Goal: Task Accomplishment & Management: Manage account settings

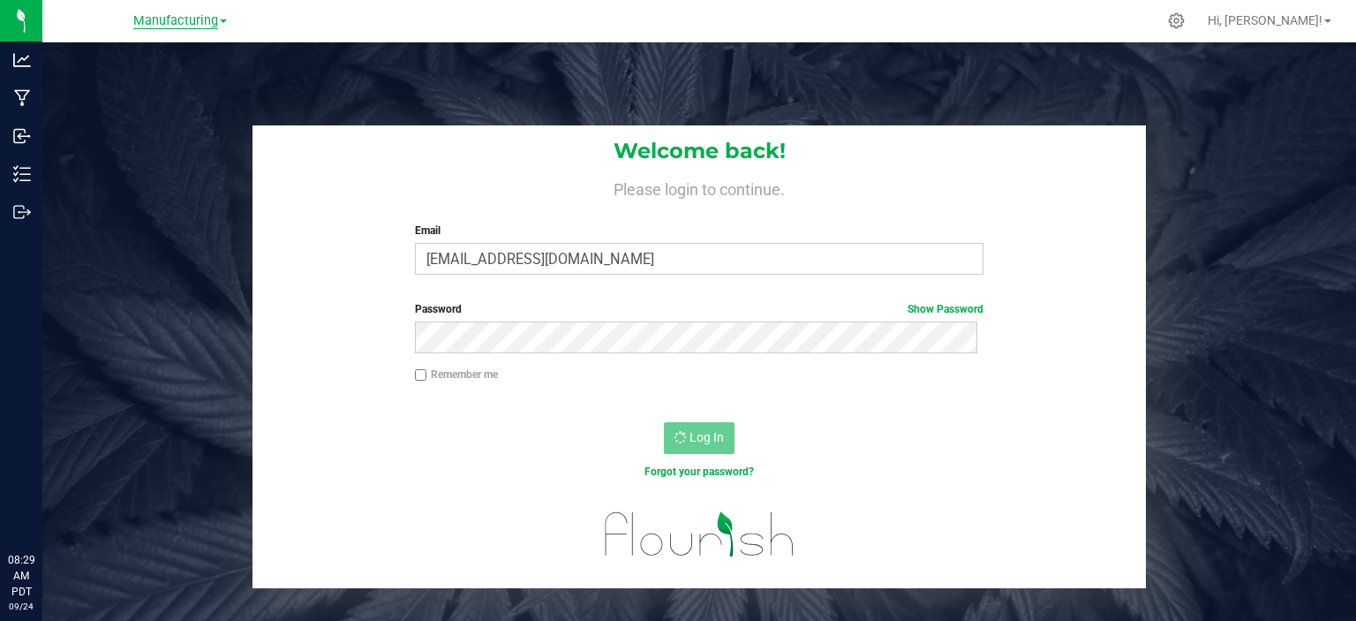
click at [166, 18] on span "Manufacturing" at bounding box center [175, 21] width 85 height 16
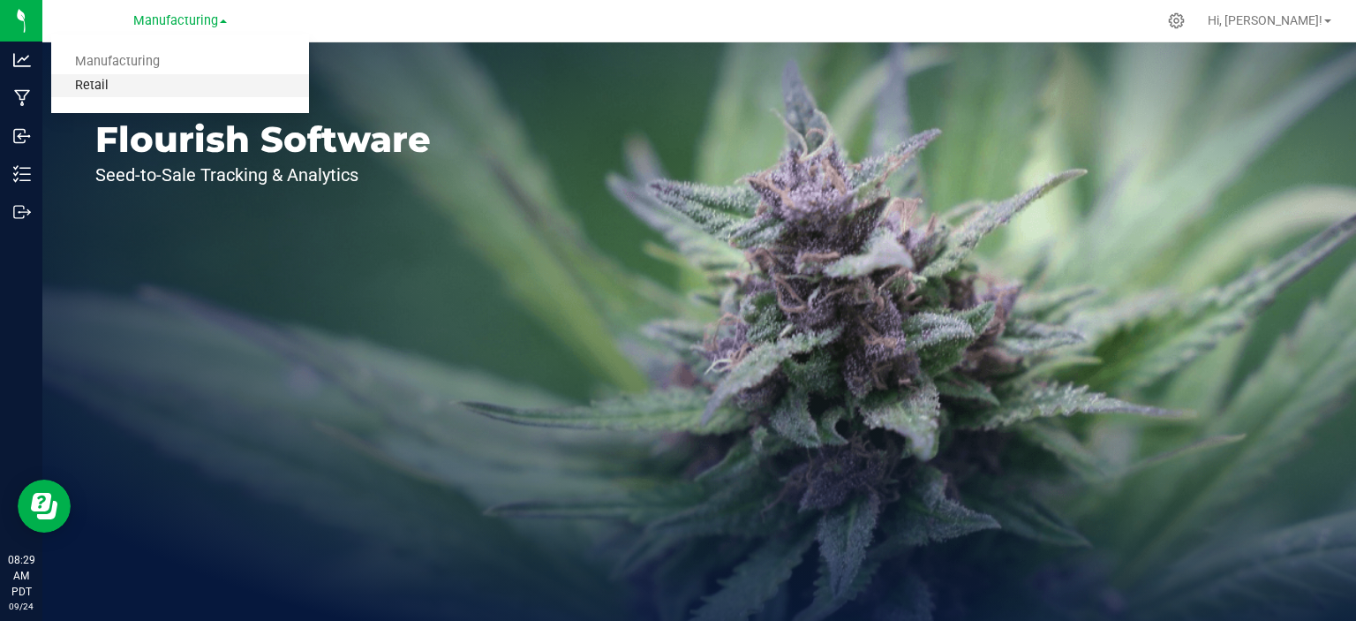
click at [91, 85] on link "Retail" at bounding box center [180, 86] width 258 height 24
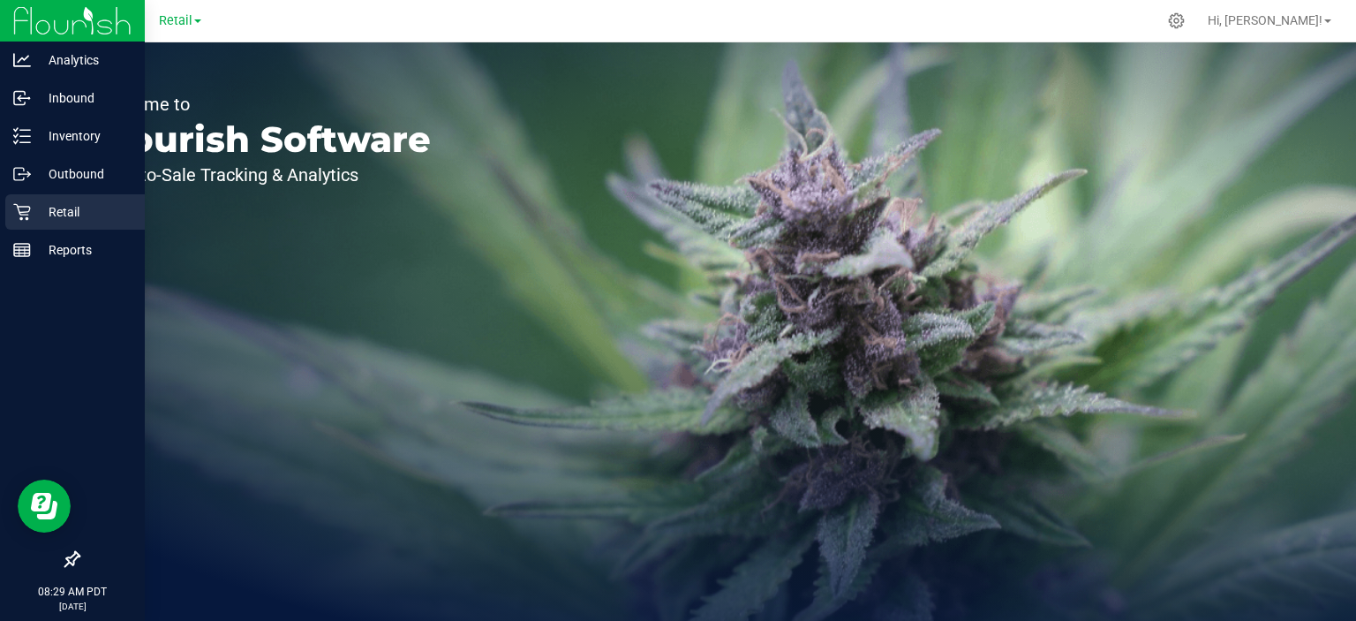
click at [2, 211] on link "Retail" at bounding box center [72, 213] width 145 height 38
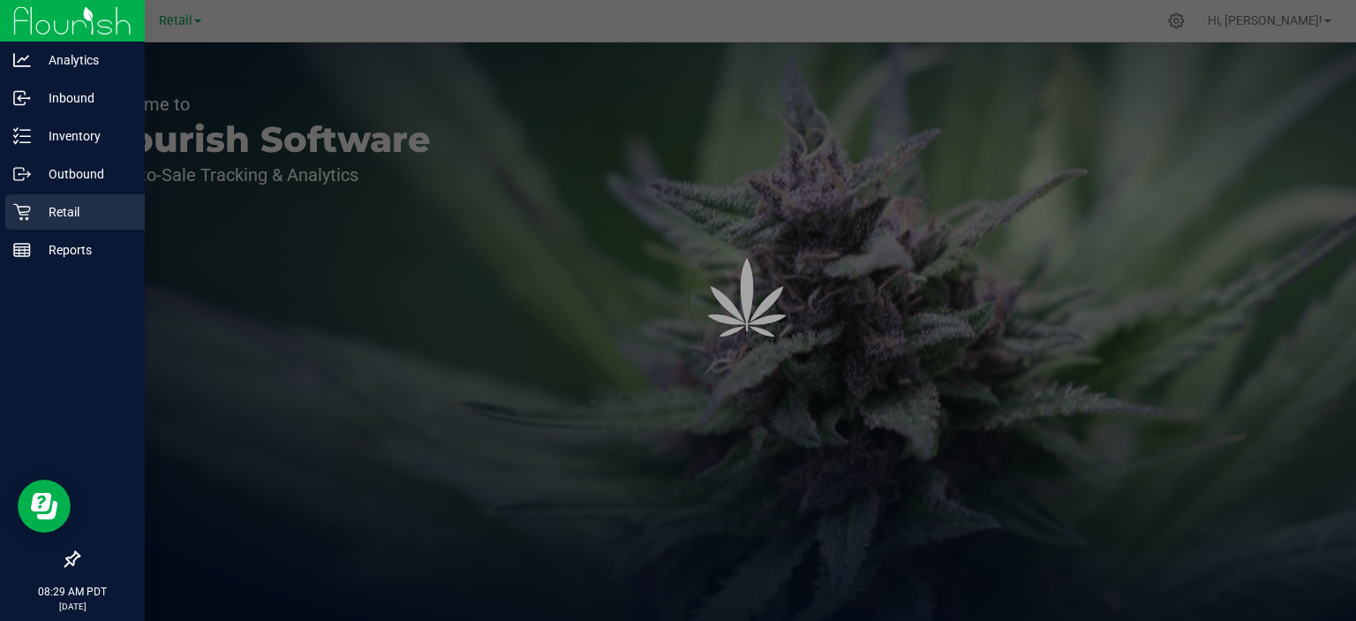
click at [67, 210] on p "Retail" at bounding box center [84, 211] width 106 height 21
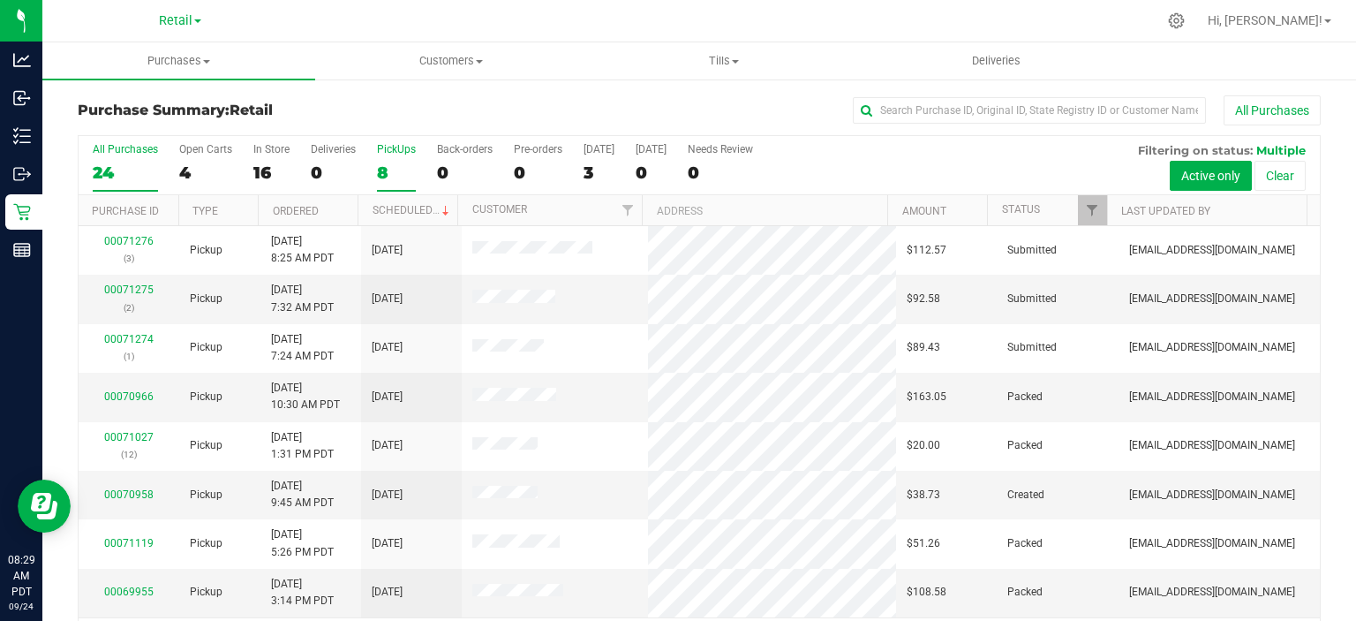
click at [382, 173] on div "8" at bounding box center [396, 172] width 39 height 20
click at [0, 0] on input "PickUps 8" at bounding box center [0, 0] width 0 height 0
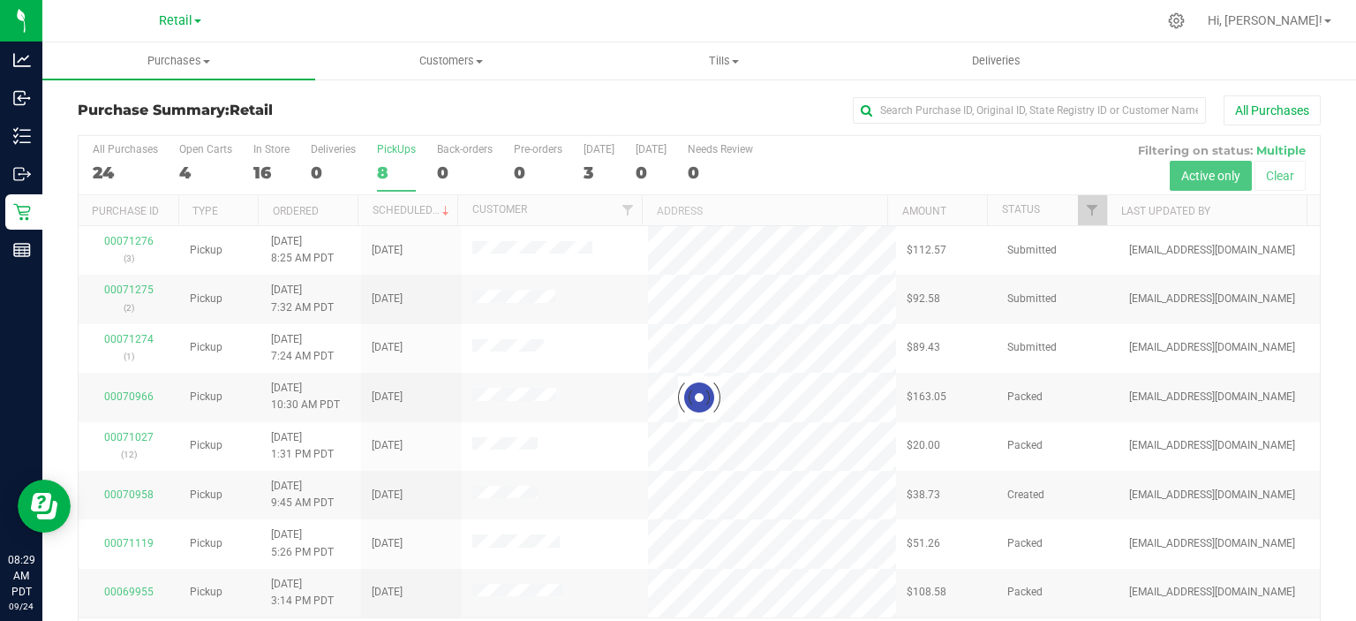
click at [402, 212] on div at bounding box center [700, 398] width 1242 height 524
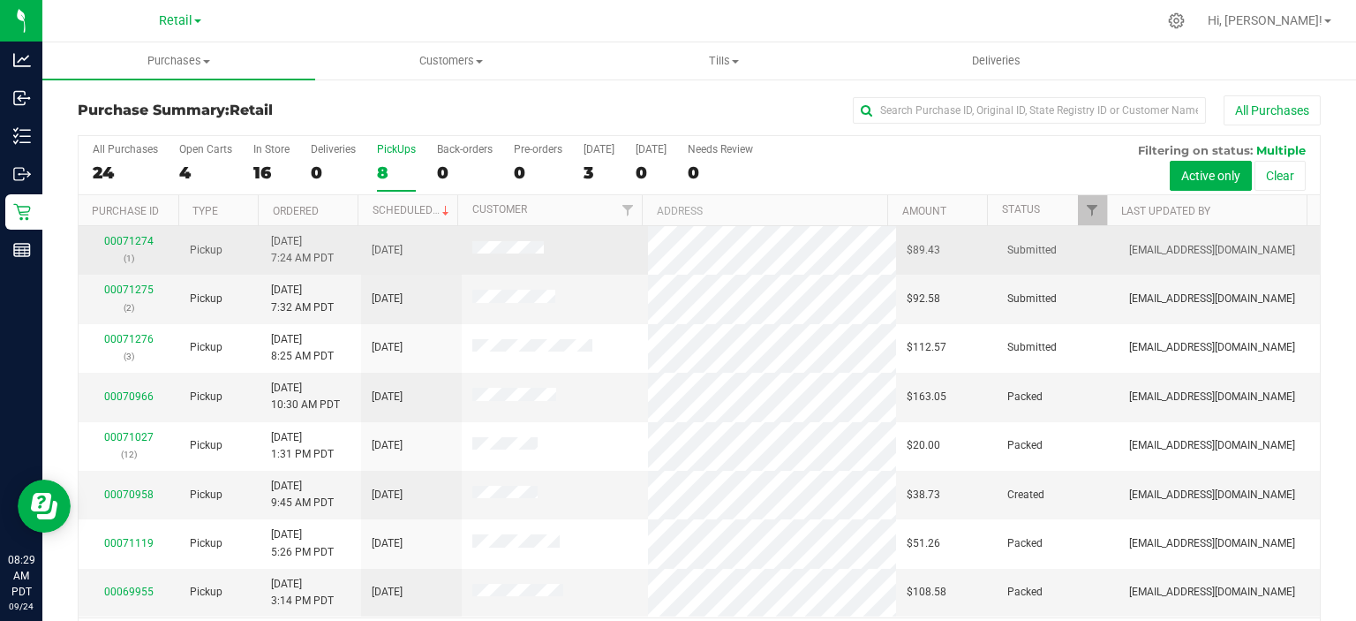
click at [422, 226] on td "[DATE]" at bounding box center [411, 250] width 101 height 49
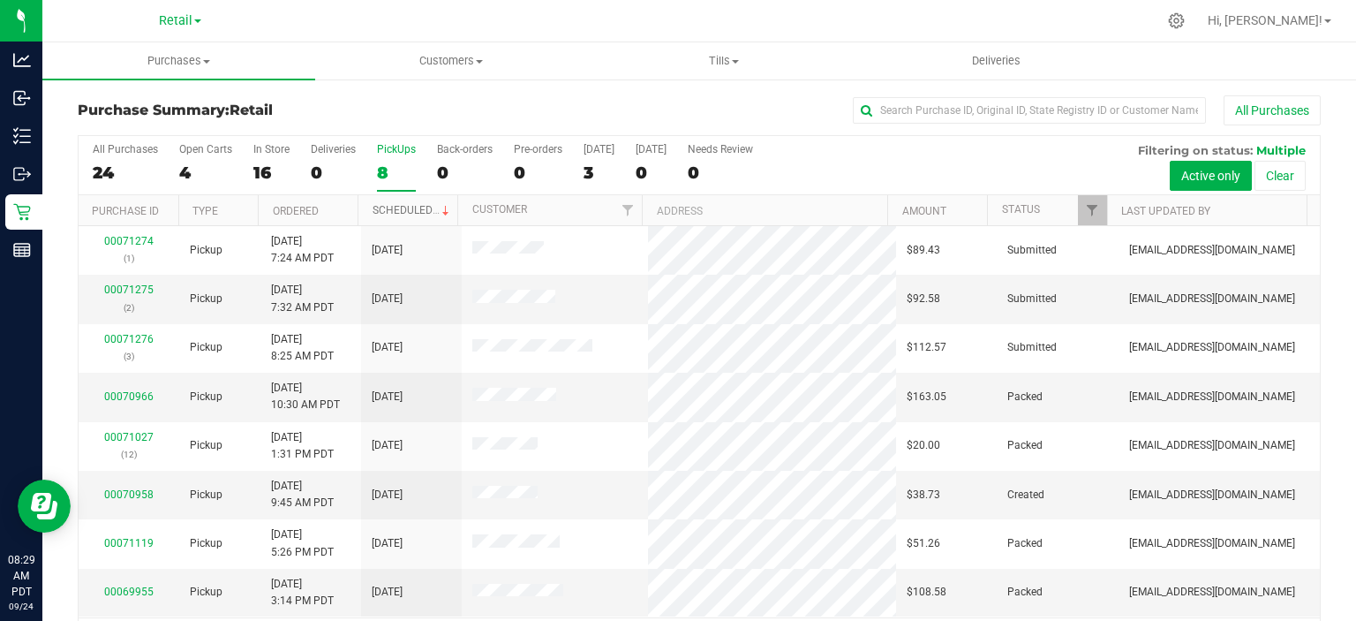
click at [405, 205] on link "Scheduled" at bounding box center [413, 210] width 80 height 12
click at [721, 58] on span "Tills" at bounding box center [723, 61] width 271 height 16
click at [657, 101] on span "Manage tills" at bounding box center [646, 106] width 119 height 15
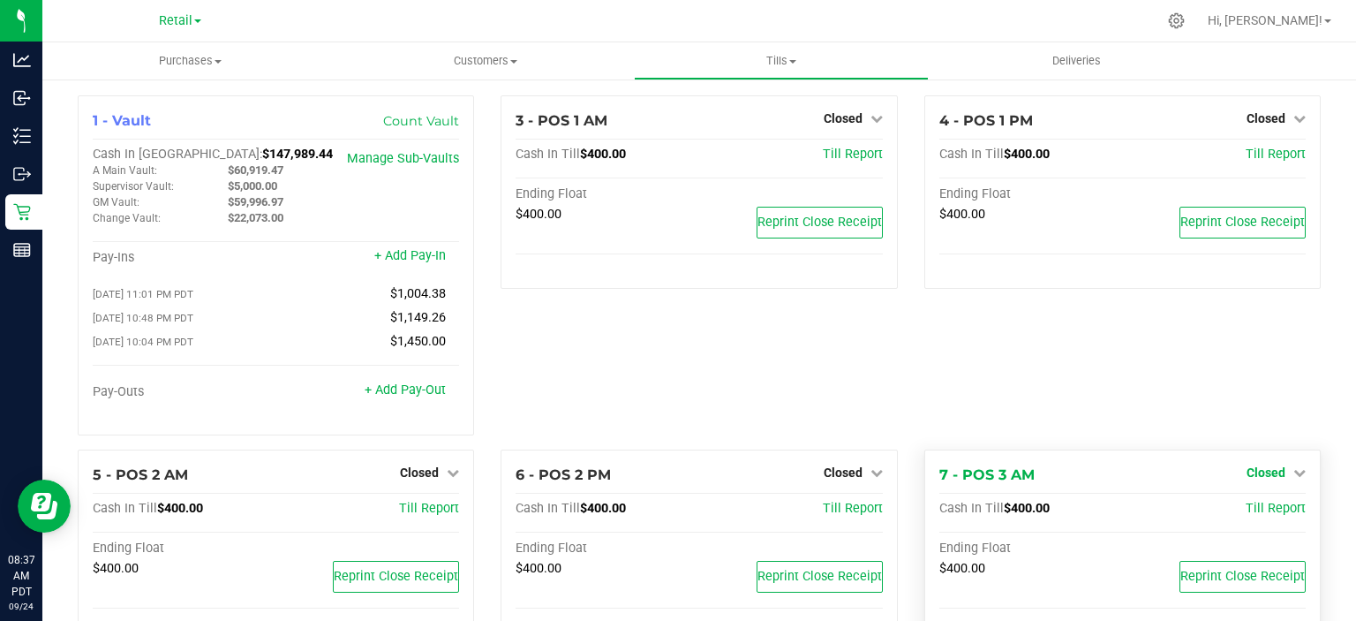
click at [1294, 473] on icon at bounding box center [1300, 472] width 12 height 12
click at [1255, 516] on link "Open Till" at bounding box center [1266, 509] width 47 height 14
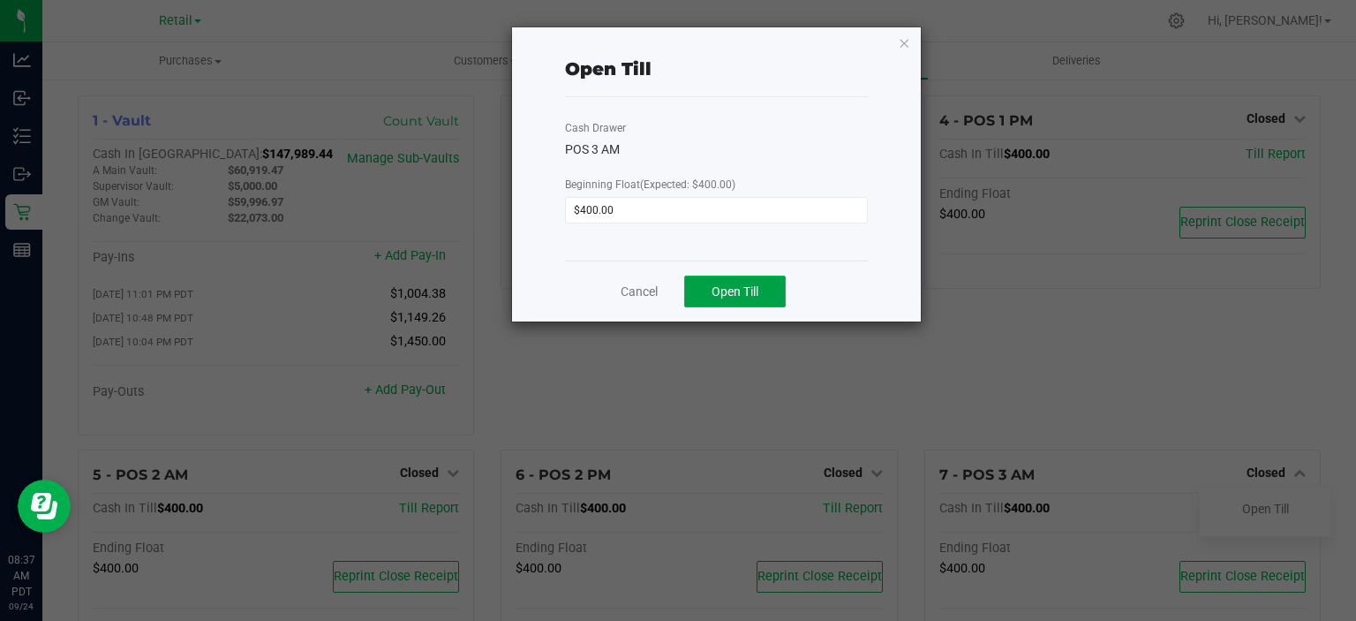
click at [741, 280] on button "Open Till" at bounding box center [735, 292] width 102 height 32
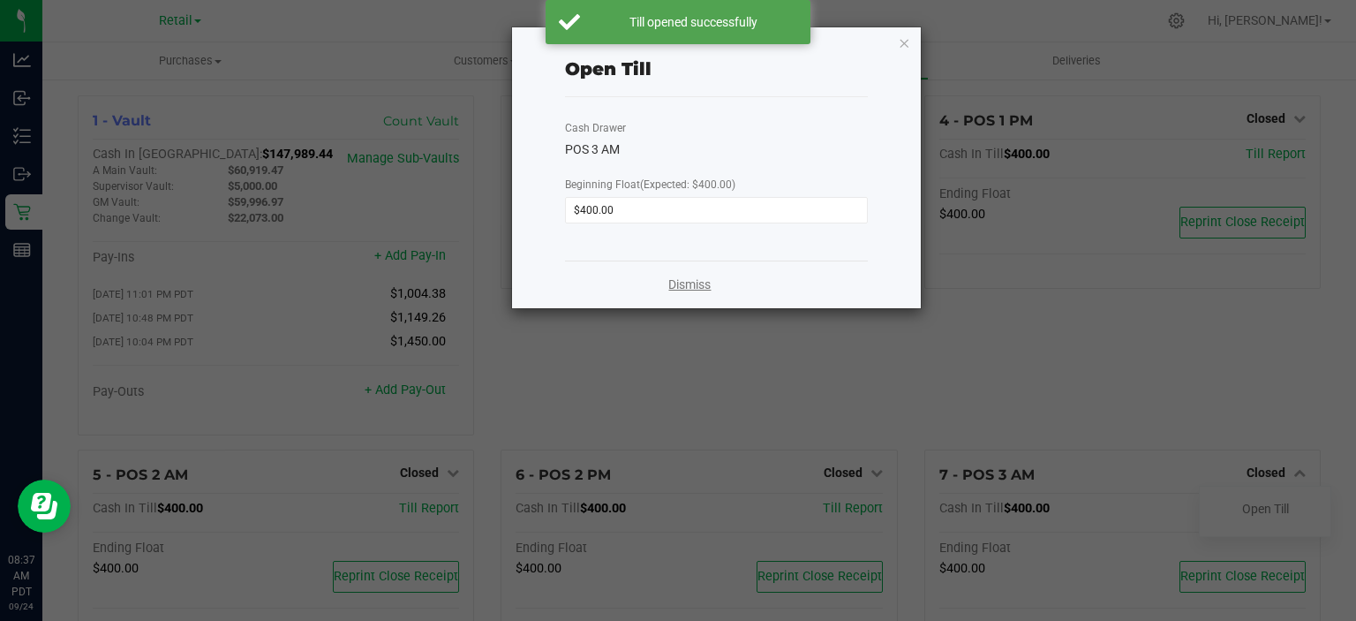
click at [672, 287] on link "Dismiss" at bounding box center [690, 285] width 42 height 19
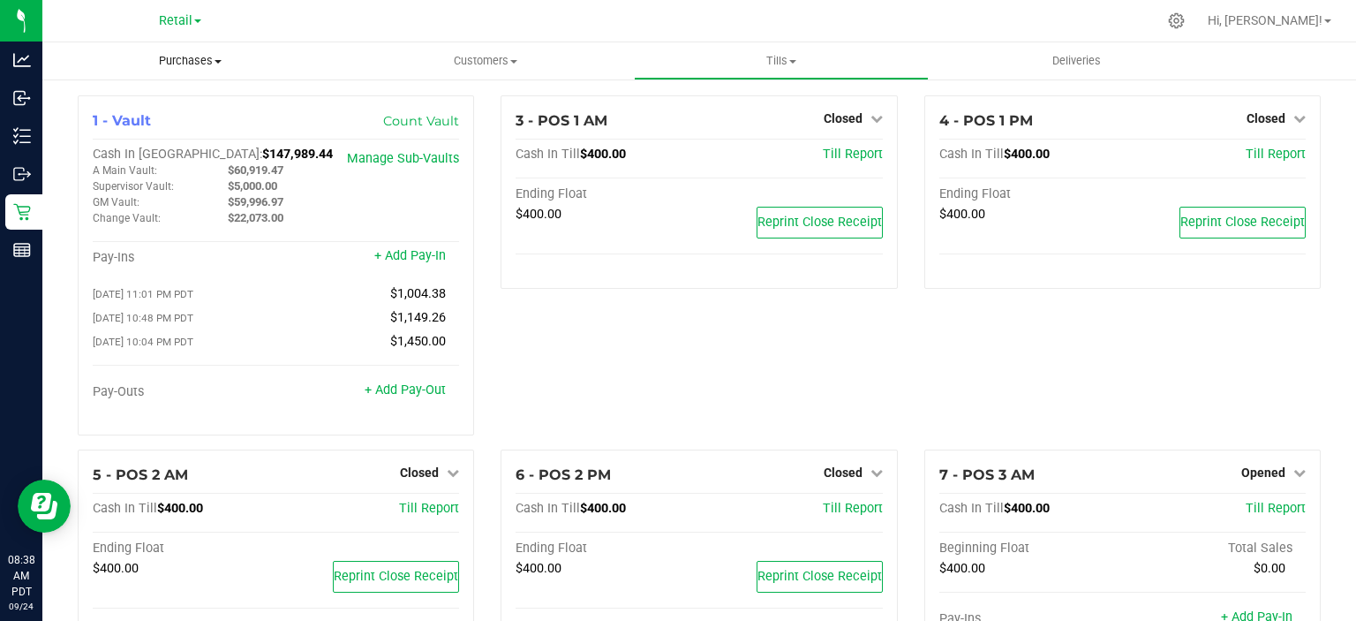
click at [208, 57] on span "Purchases" at bounding box center [190, 61] width 296 height 16
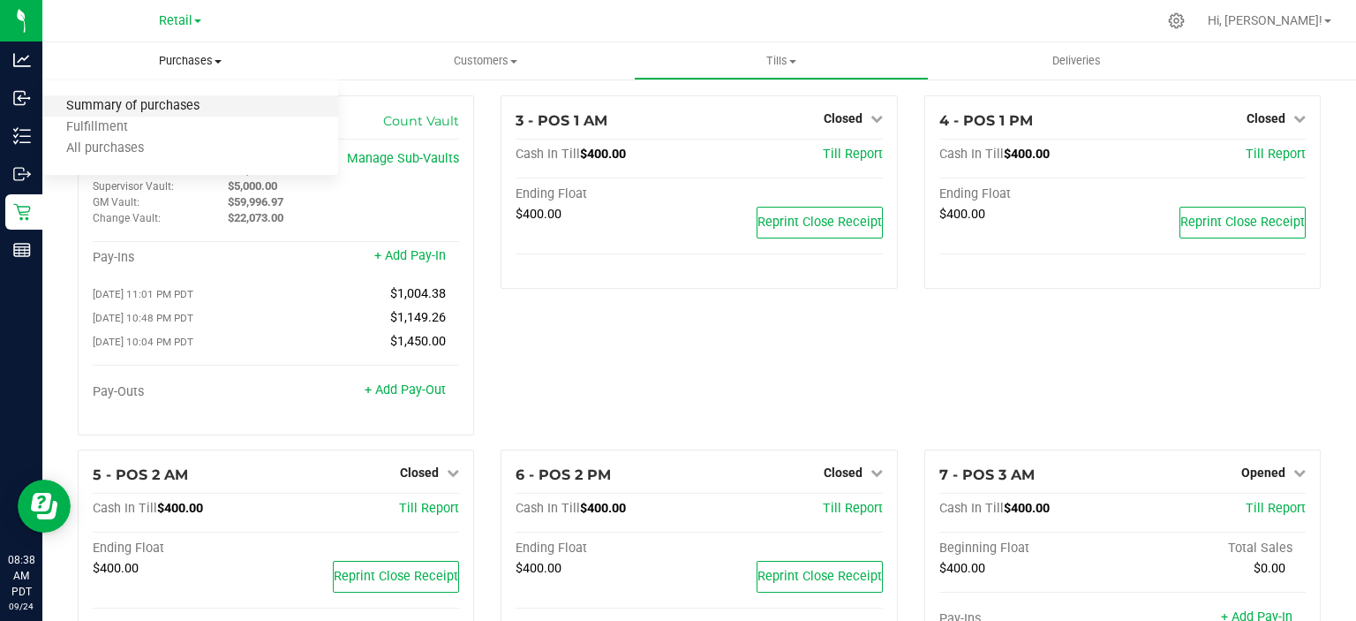
click at [168, 105] on span "Summary of purchases" at bounding box center [132, 106] width 181 height 15
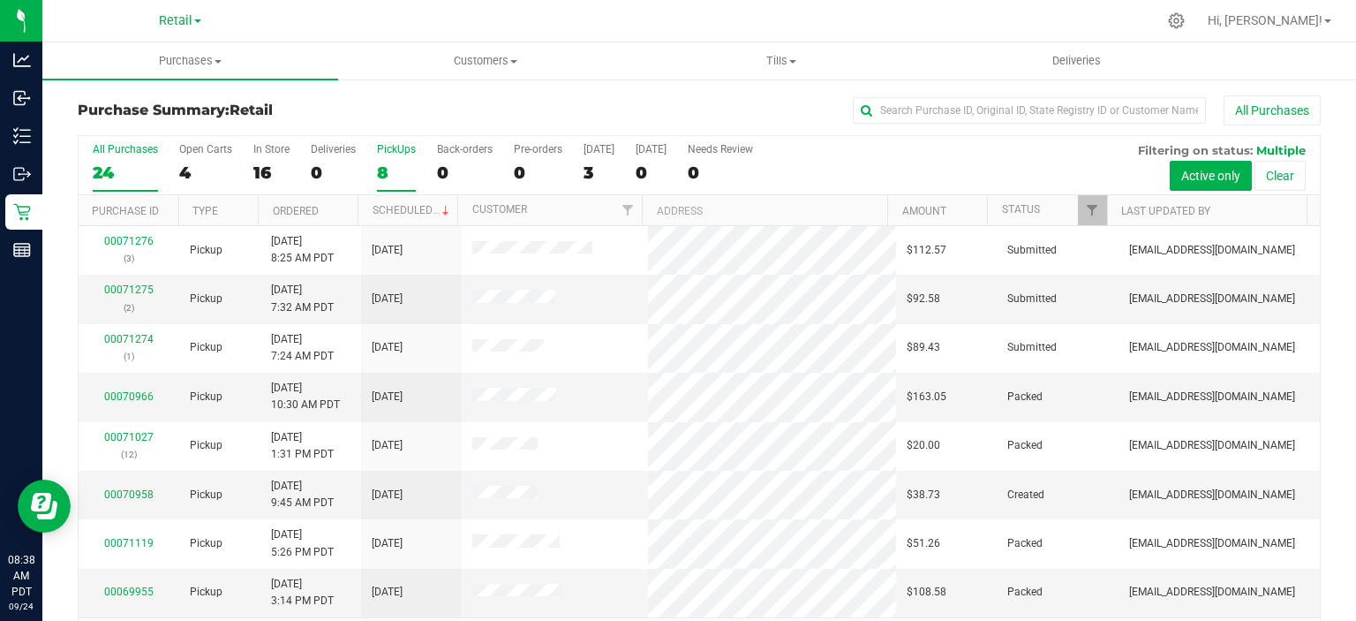
click at [382, 170] on div "8" at bounding box center [396, 172] width 39 height 20
click at [0, 0] on input "PickUps 8" at bounding box center [0, 0] width 0 height 0
click at [414, 212] on link "Scheduled" at bounding box center [413, 210] width 80 height 12
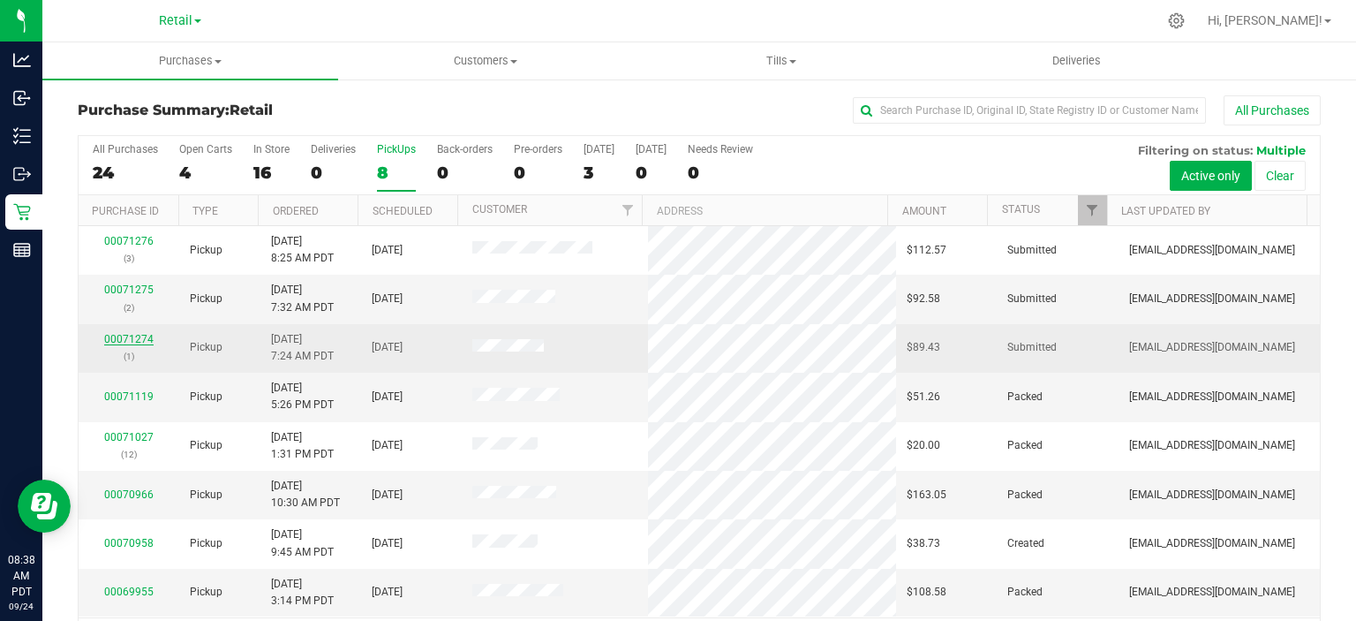
click at [131, 336] on link "00071274" at bounding box center [128, 339] width 49 height 12
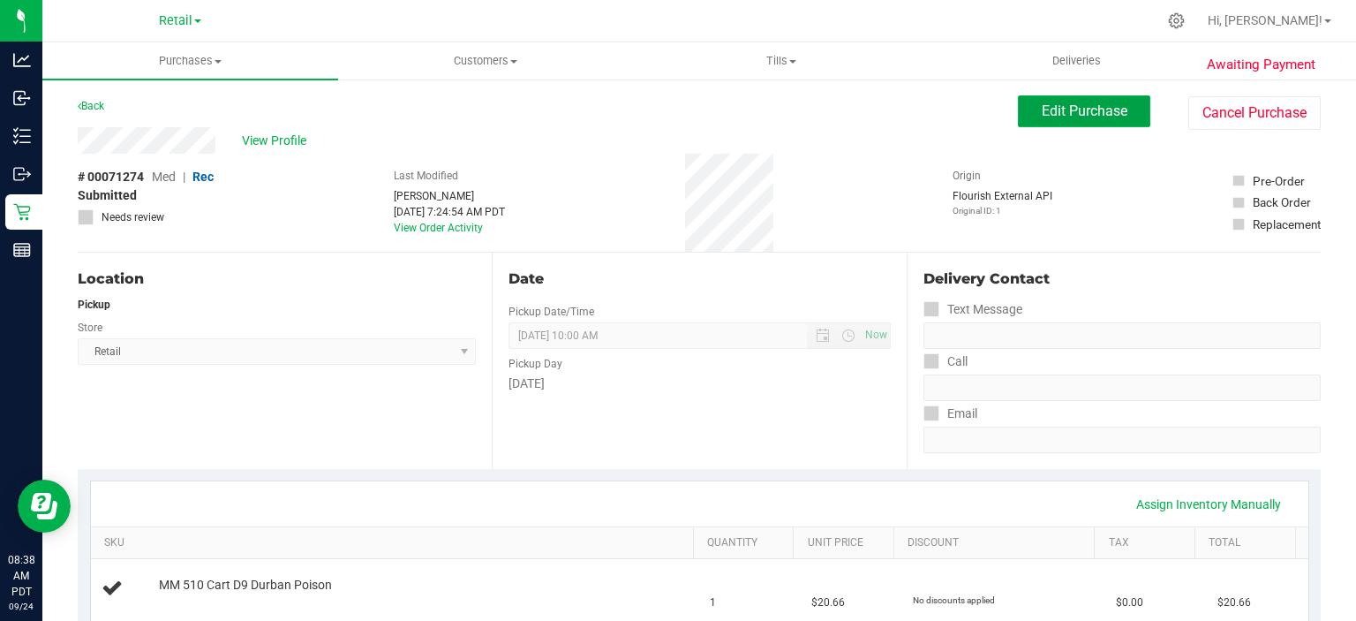
click at [1077, 109] on span "Edit Purchase" at bounding box center [1085, 110] width 86 height 17
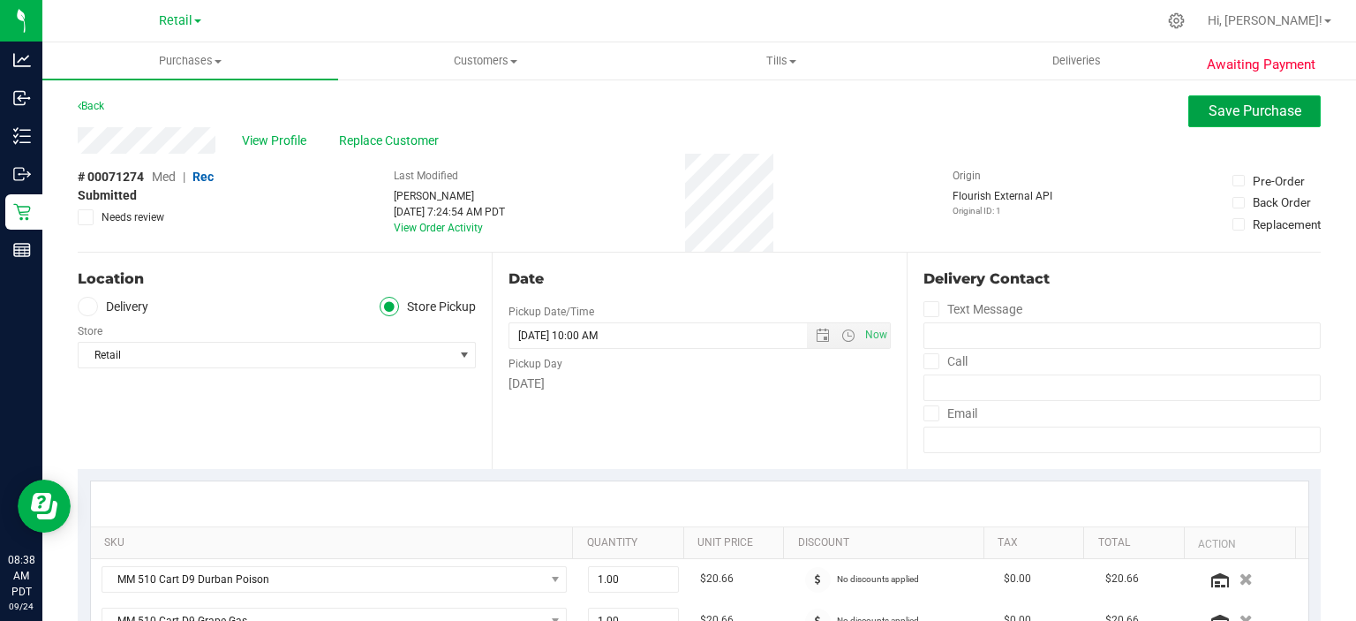
click at [1263, 109] on span "Save Purchase" at bounding box center [1255, 110] width 93 height 17
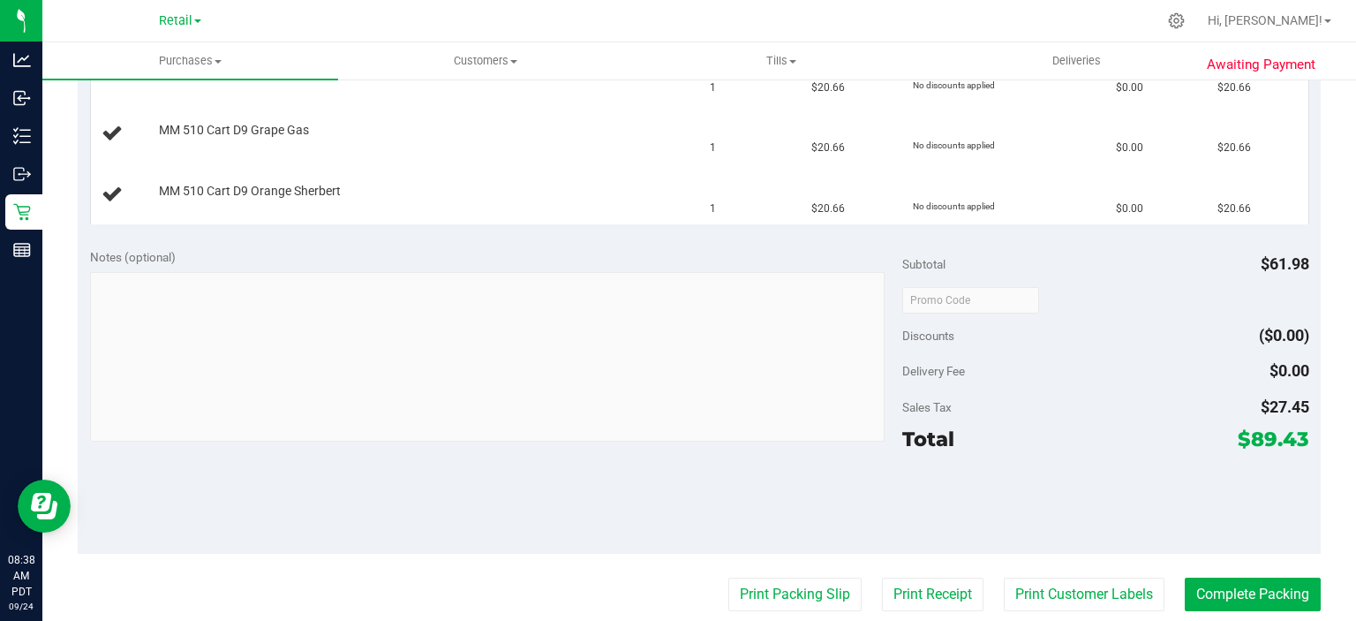
scroll to position [518, 0]
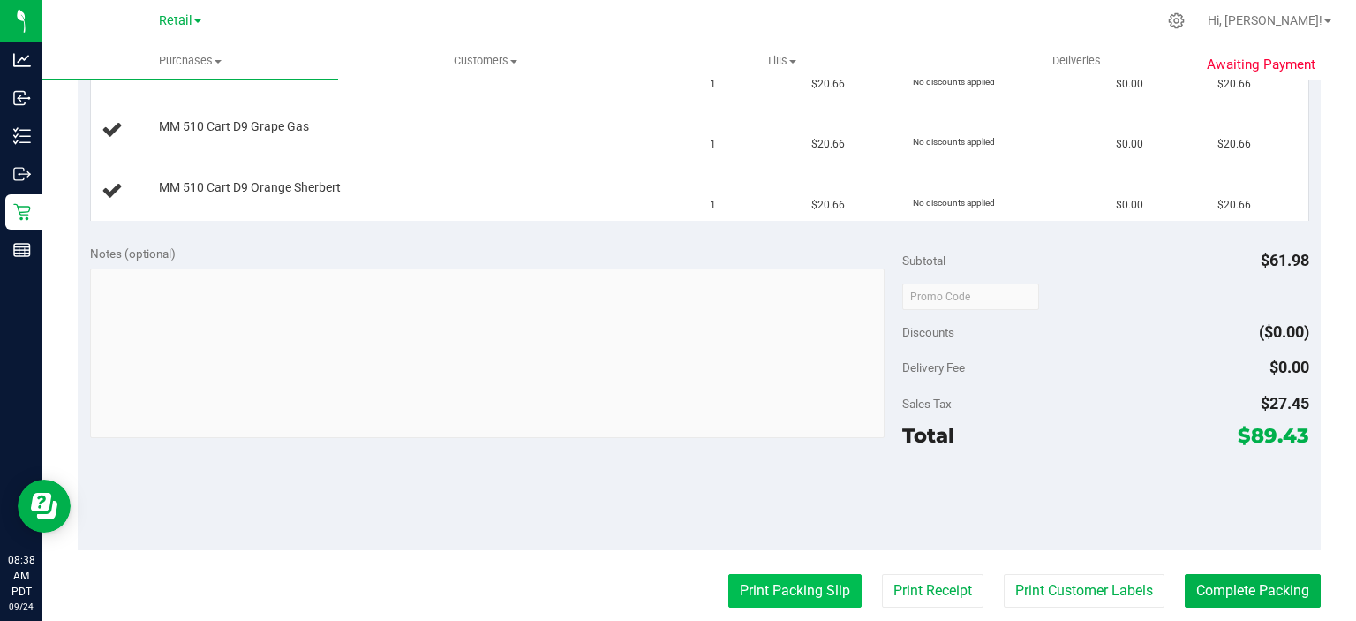
click at [773, 578] on button "Print Packing Slip" at bounding box center [795, 591] width 133 height 34
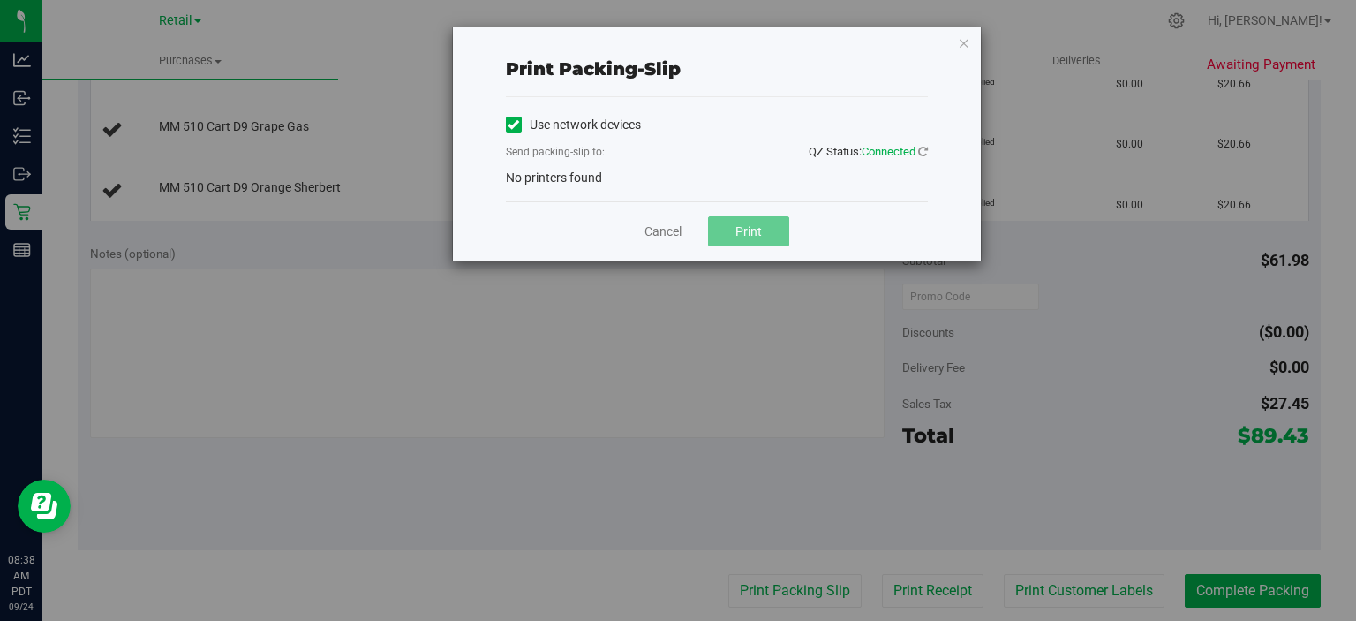
click at [512, 125] on icon at bounding box center [513, 125] width 11 height 0
click at [0, 0] on input "Use network devices" at bounding box center [0, 0] width 0 height 0
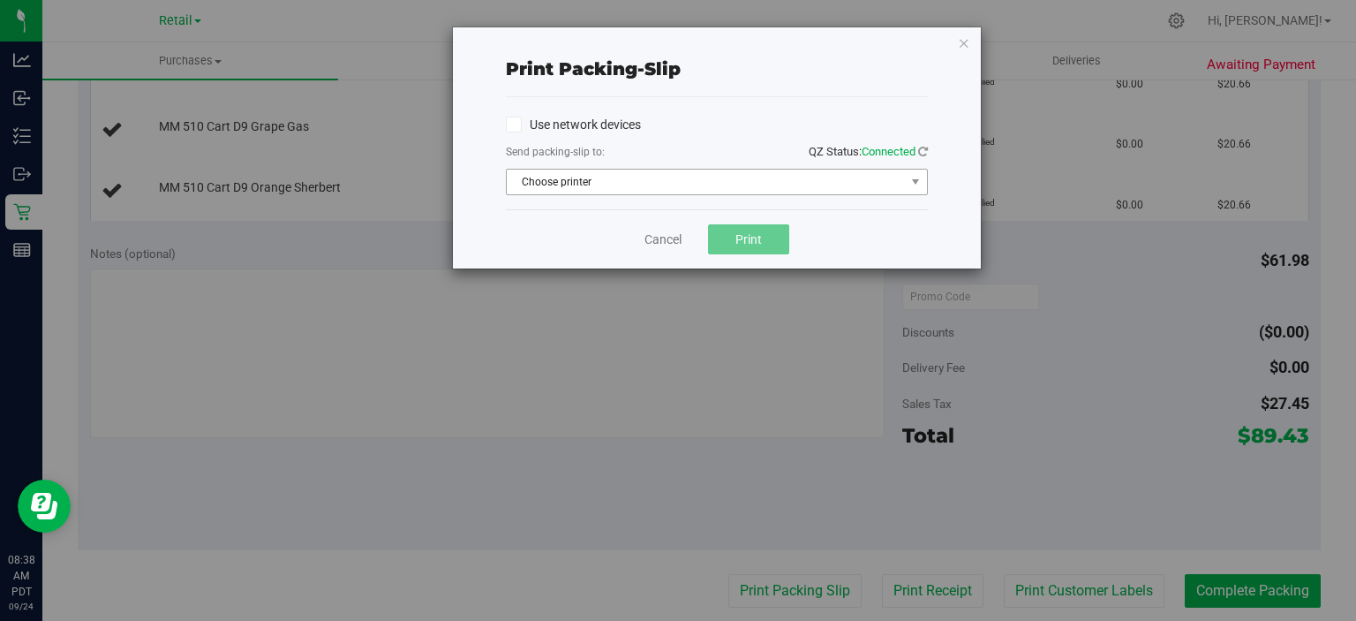
click at [639, 182] on span "Choose printer" at bounding box center [706, 182] width 398 height 25
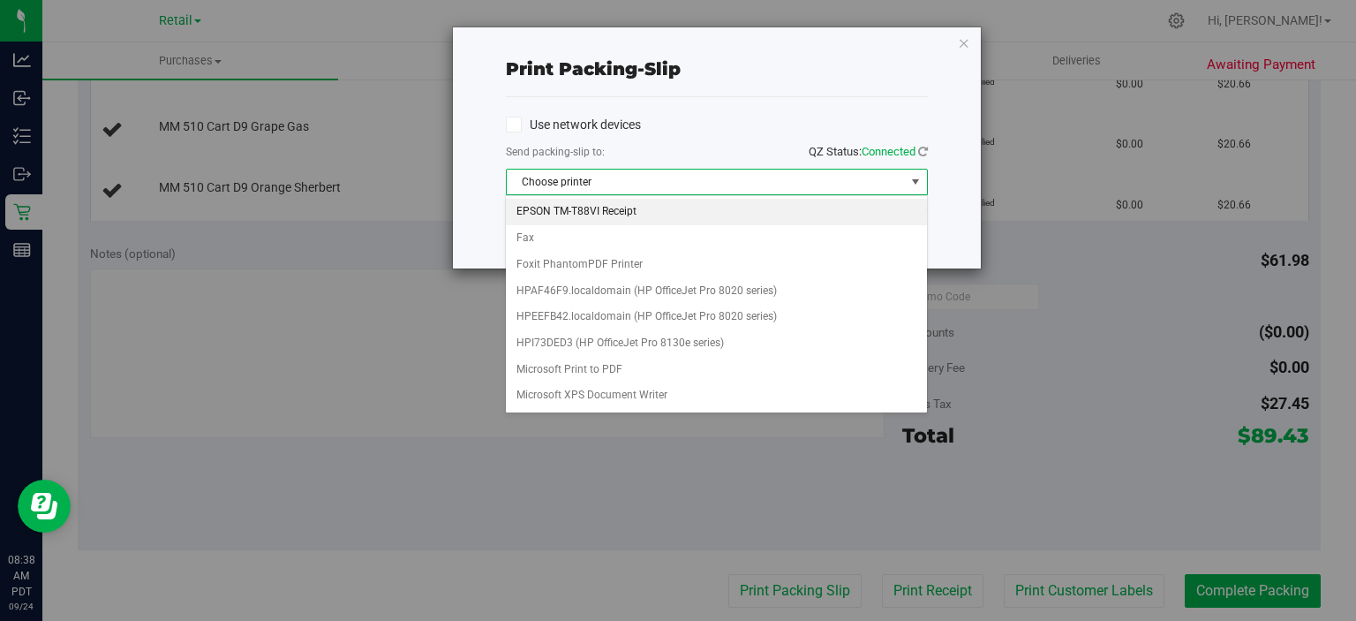
click at [593, 212] on li "EPSON TM-T88VI Receipt" at bounding box center [716, 212] width 420 height 26
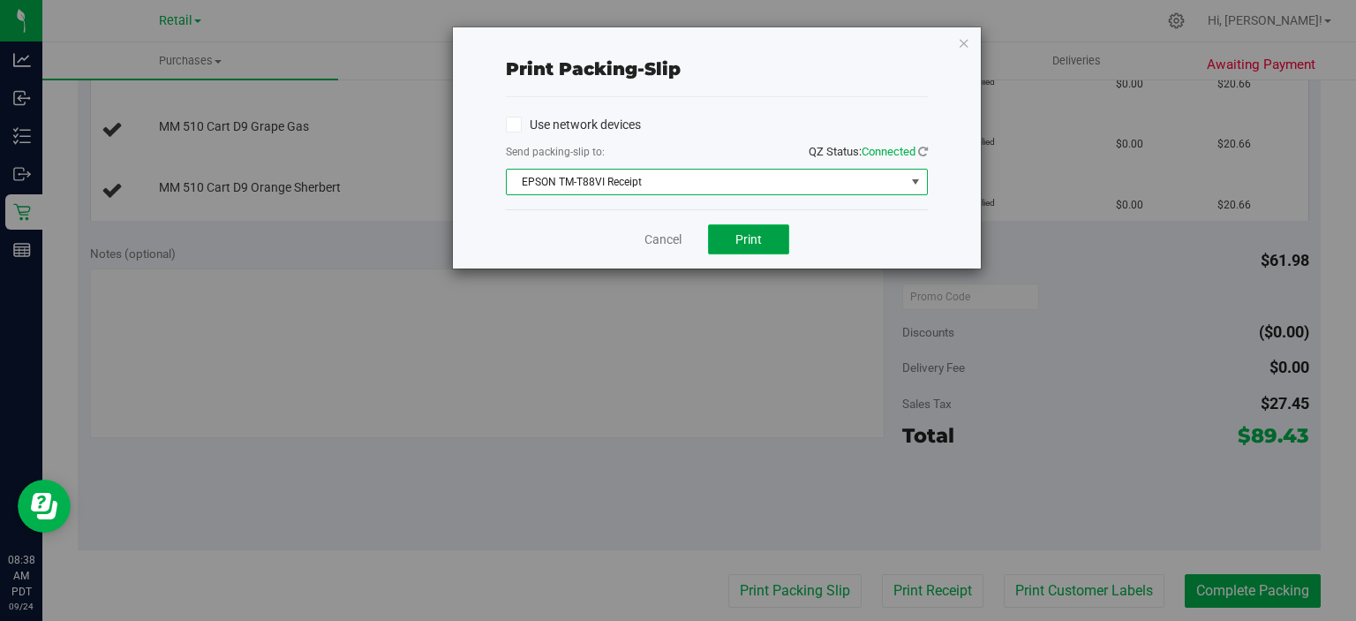
click at [749, 235] on span "Print" at bounding box center [749, 239] width 26 height 14
click at [964, 35] on icon "button" at bounding box center [964, 42] width 12 height 21
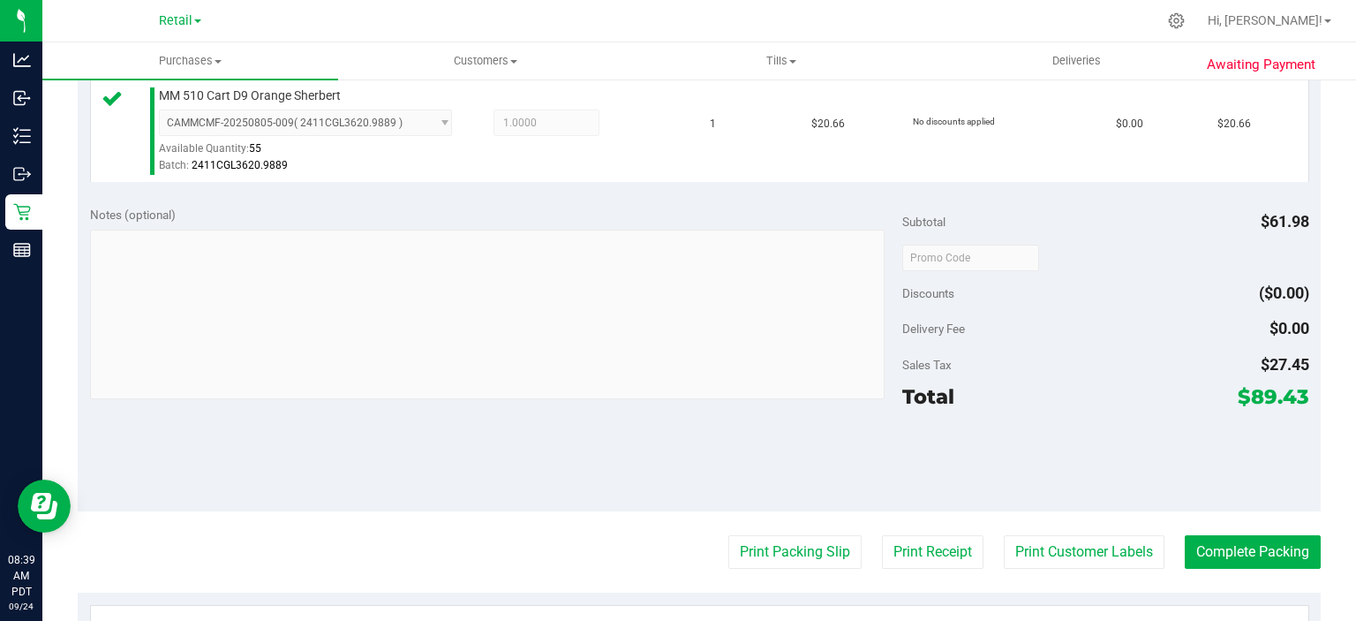
scroll to position [705, 0]
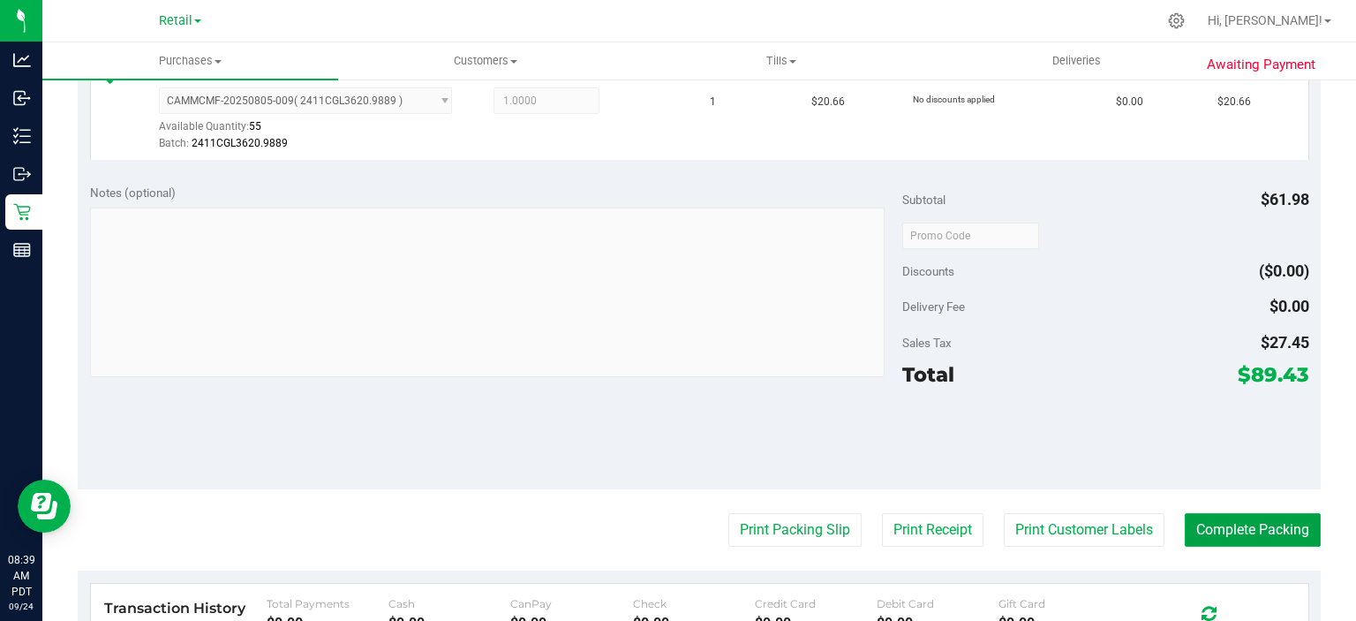
click at [1225, 513] on button "Complete Packing" at bounding box center [1253, 530] width 136 height 34
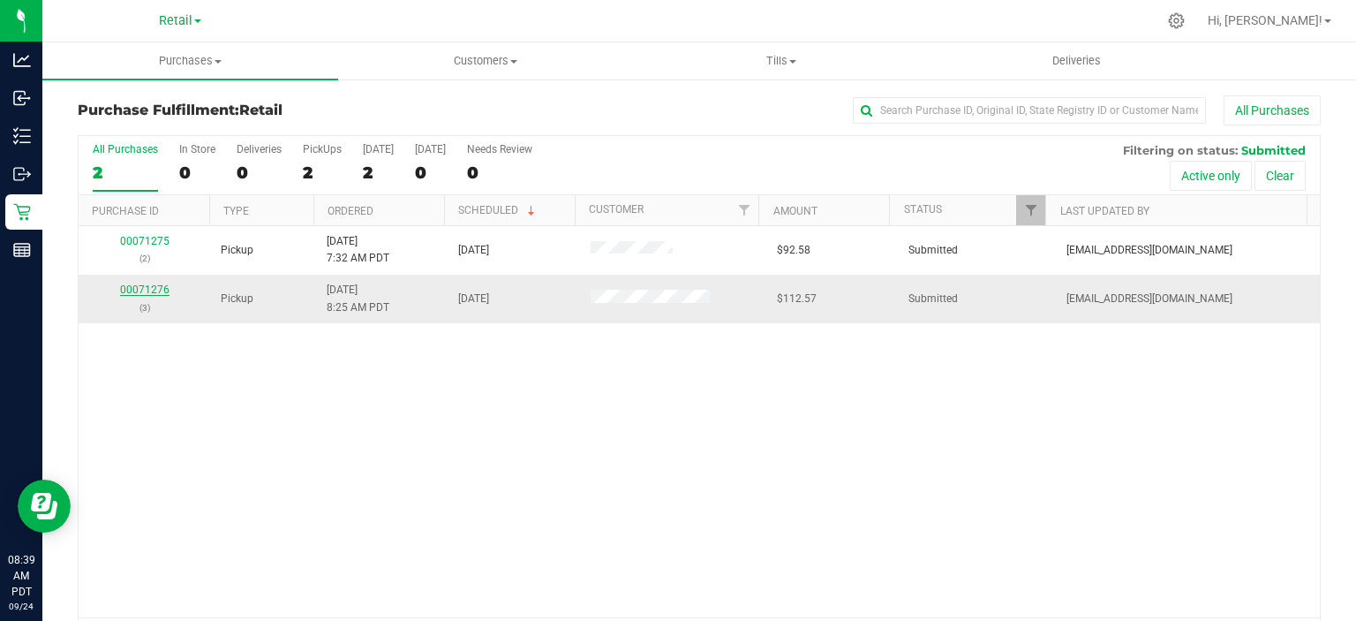
click at [134, 290] on link "00071276" at bounding box center [144, 289] width 49 height 12
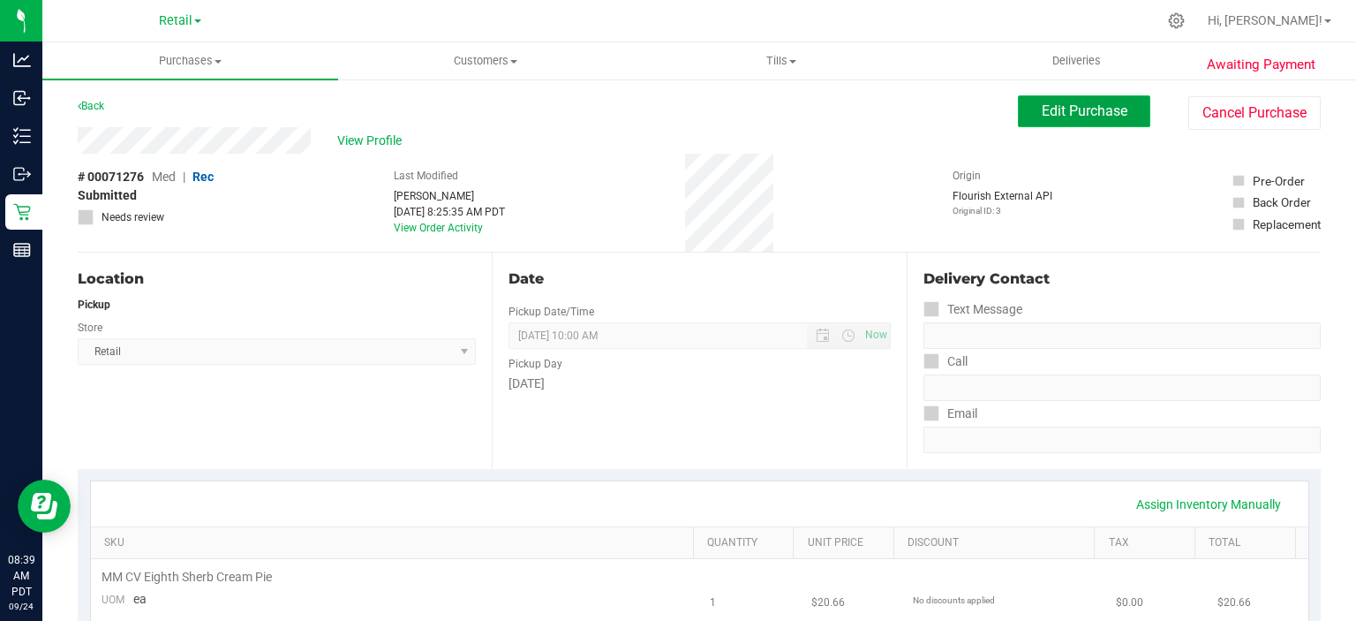
click at [1084, 113] on span "Edit Purchase" at bounding box center [1085, 110] width 86 height 17
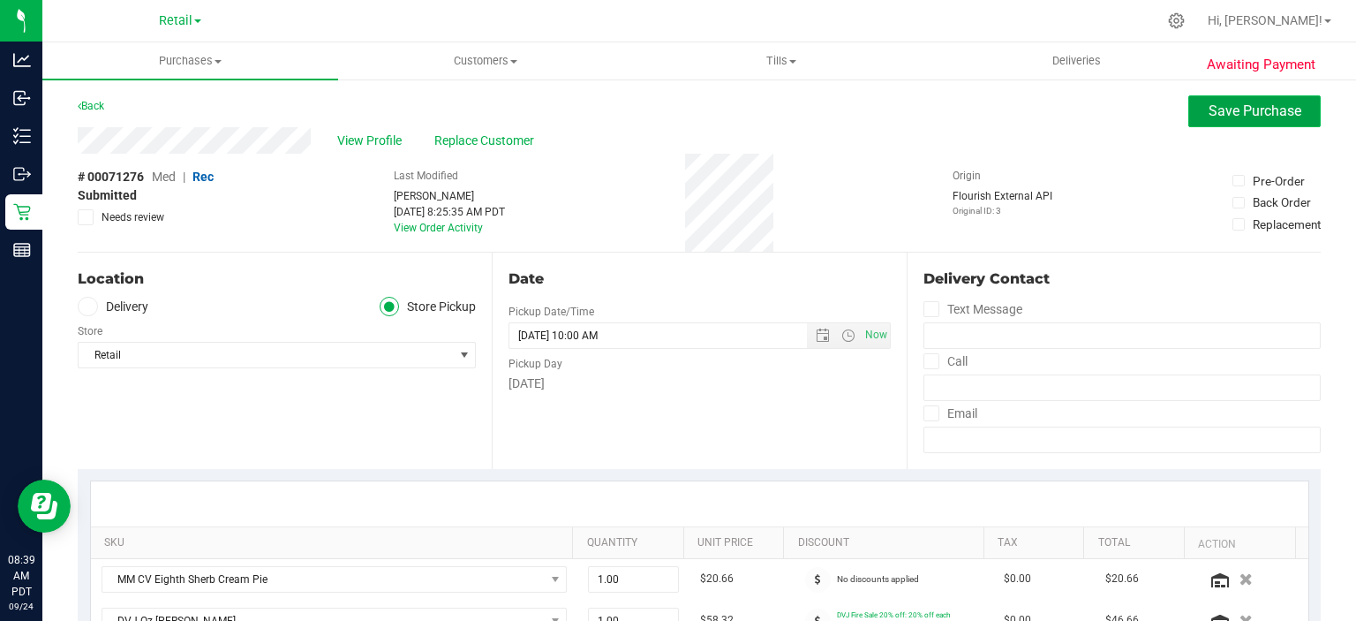
click at [1245, 117] on span "Save Purchase" at bounding box center [1255, 110] width 93 height 17
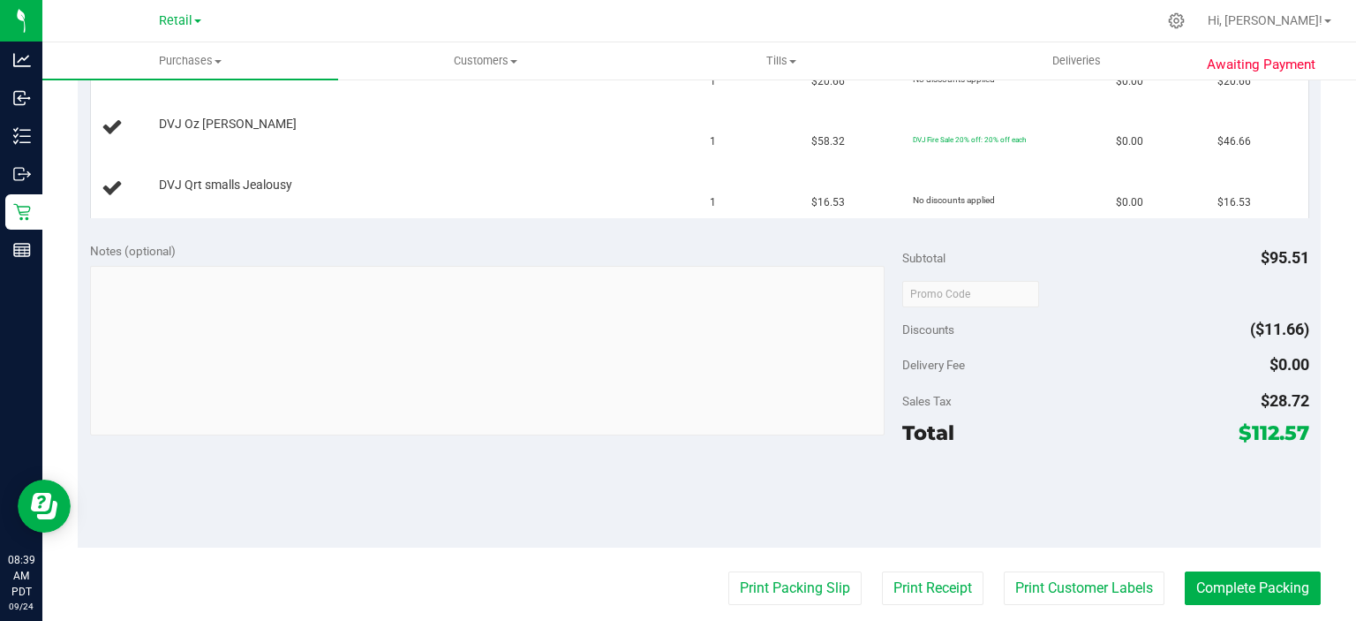
scroll to position [533, 0]
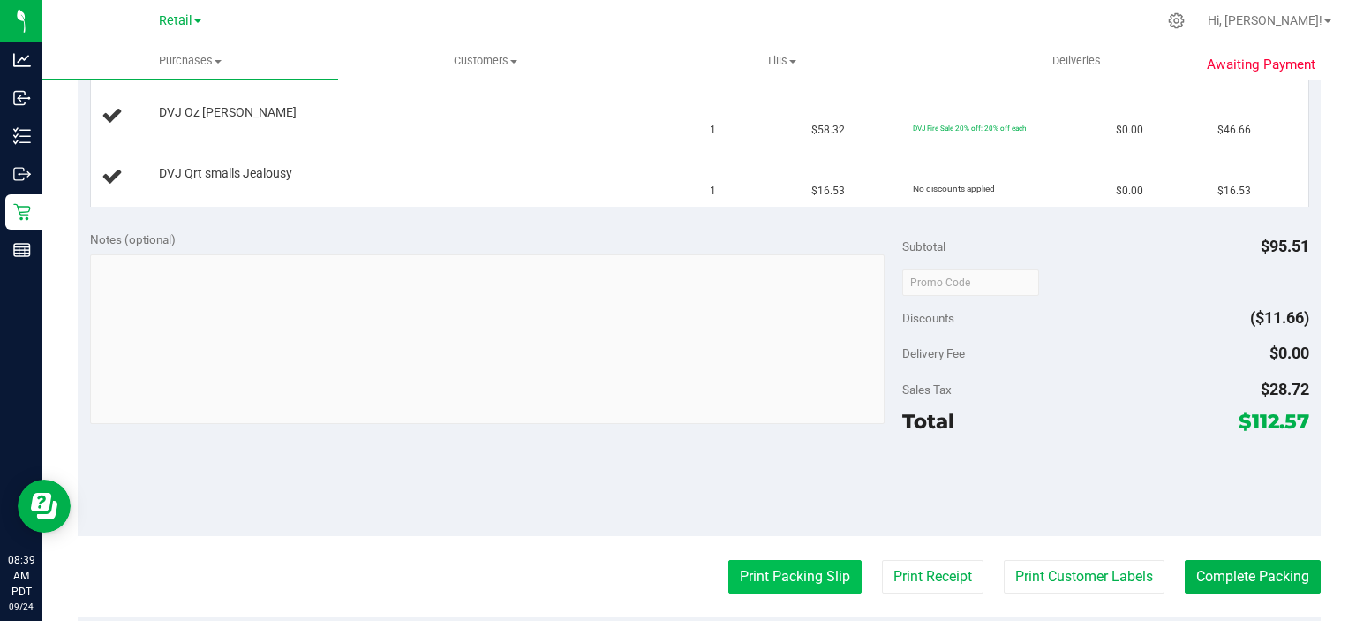
click at [788, 569] on button "Print Packing Slip" at bounding box center [795, 577] width 133 height 34
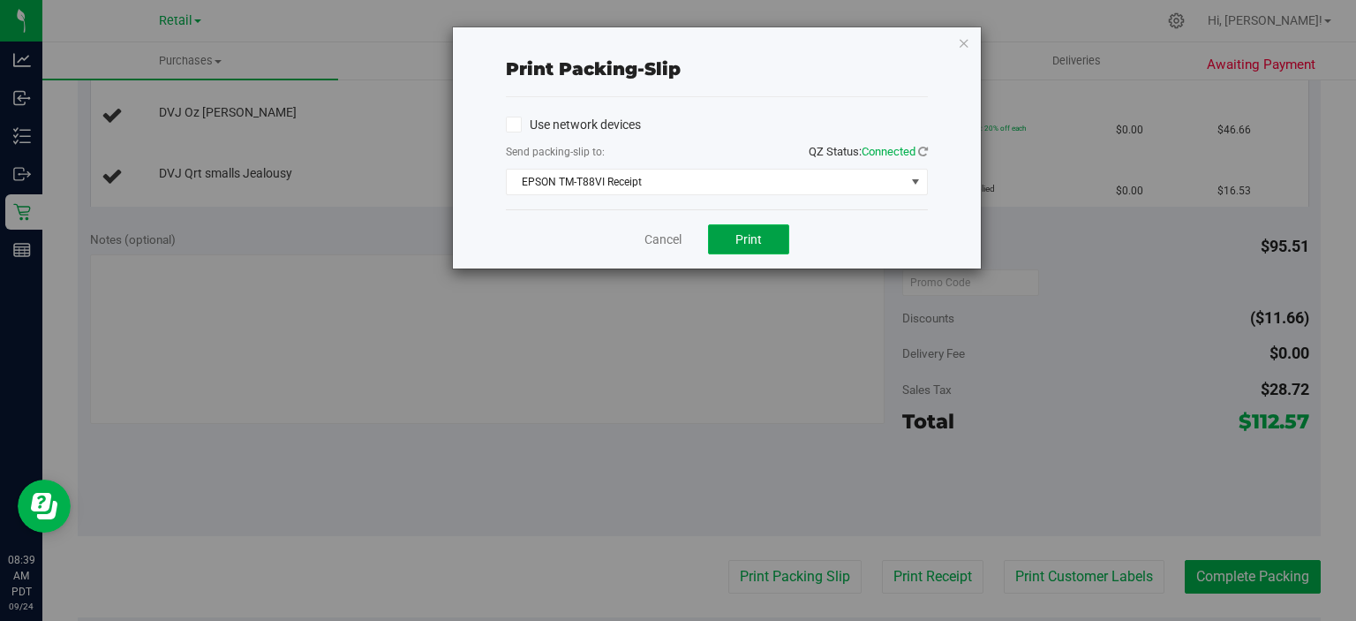
click at [758, 244] on span "Print" at bounding box center [749, 239] width 26 height 14
click at [964, 40] on icon "button" at bounding box center [964, 42] width 12 height 21
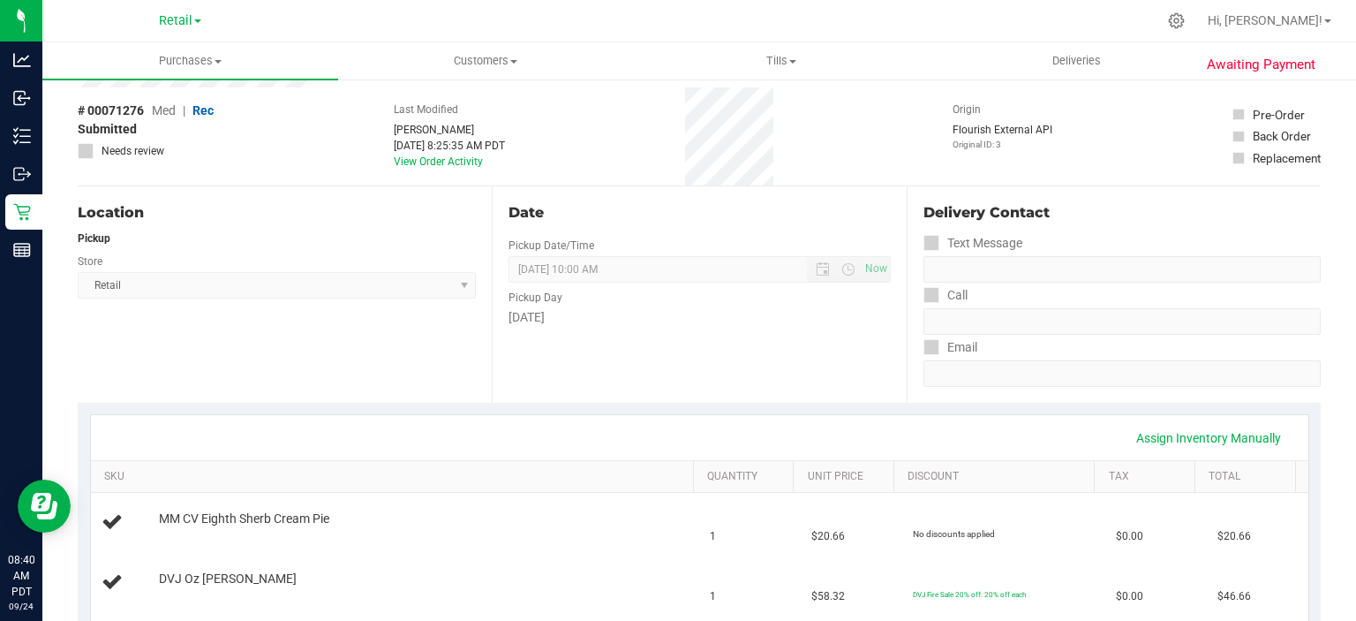
scroll to position [0, 0]
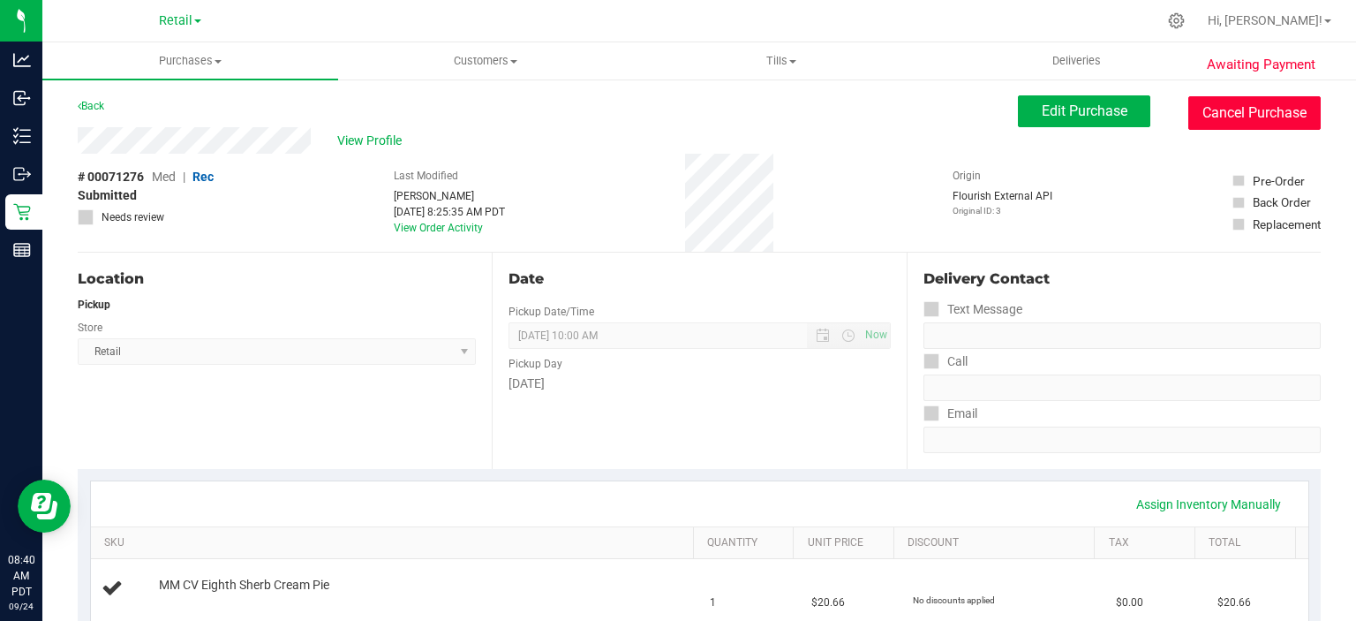
click at [1266, 110] on button "Cancel Purchase" at bounding box center [1255, 113] width 132 height 34
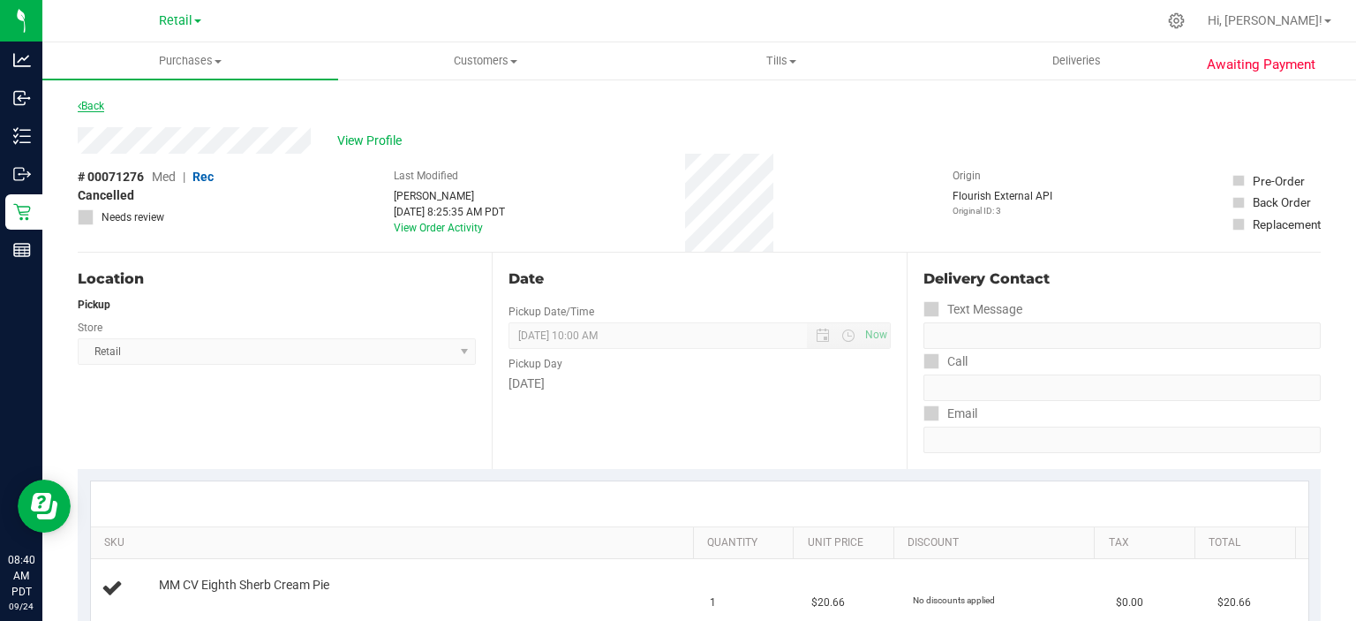
click at [95, 102] on link "Back" at bounding box center [91, 106] width 26 height 12
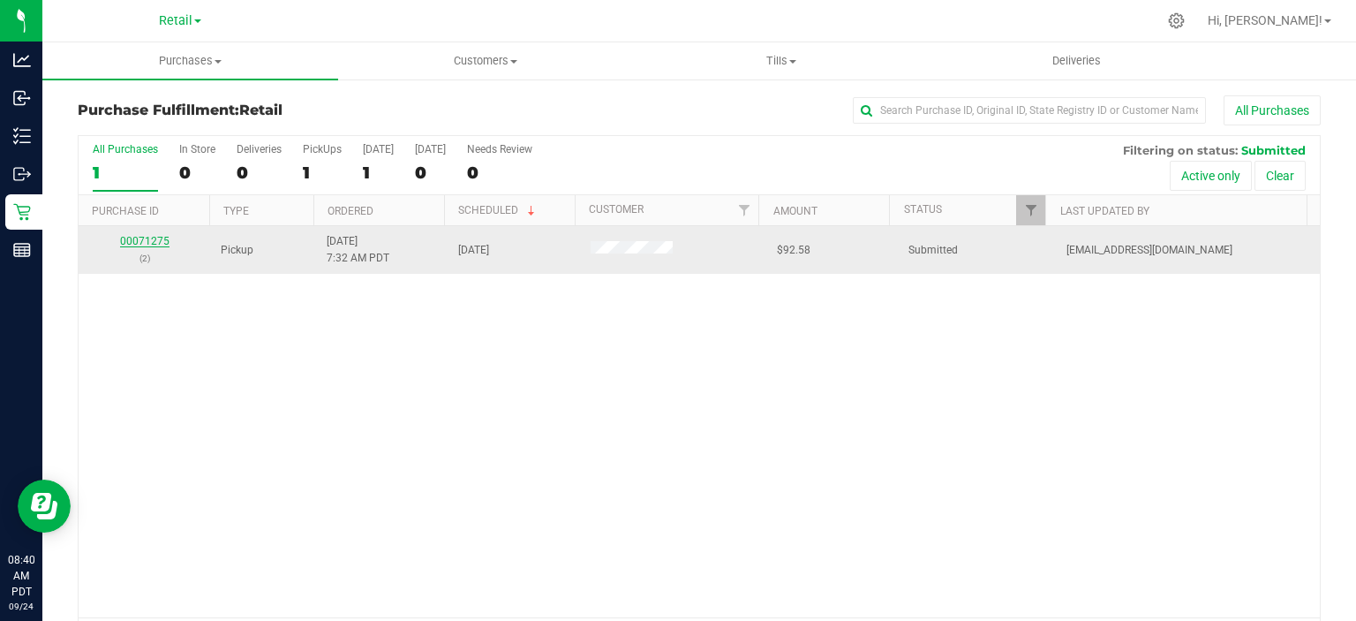
click at [138, 243] on link "00071275" at bounding box center [144, 241] width 49 height 12
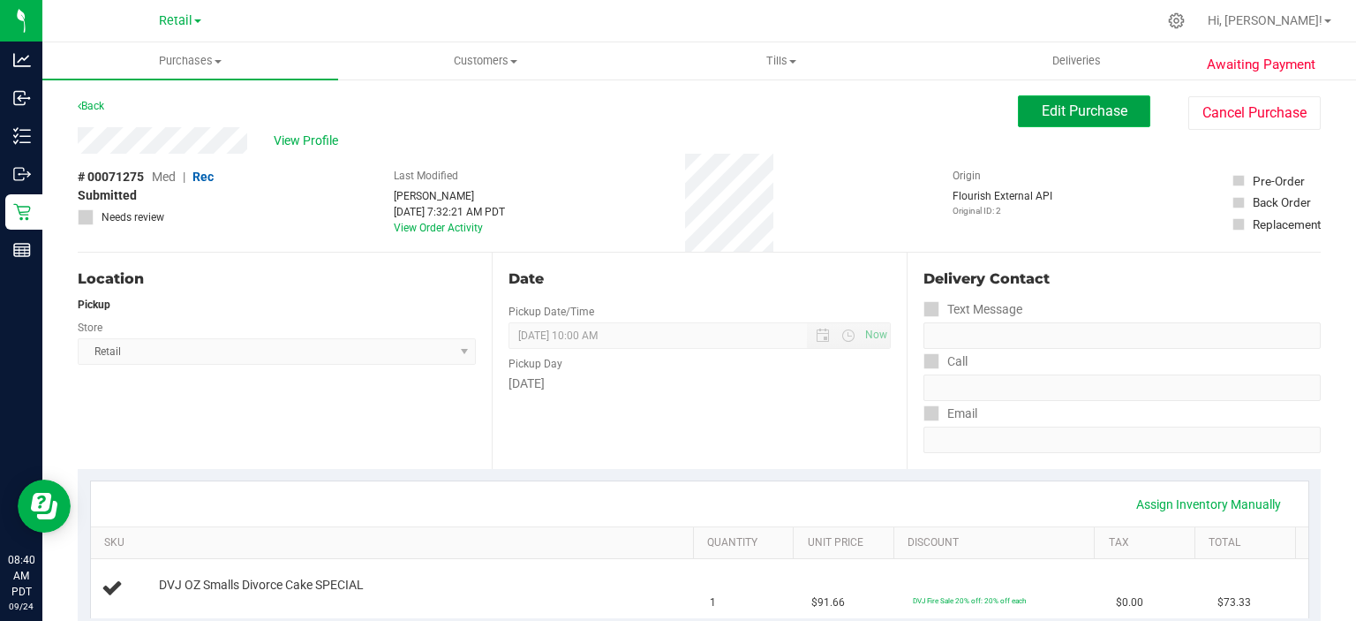
click at [1081, 110] on span "Edit Purchase" at bounding box center [1085, 110] width 86 height 17
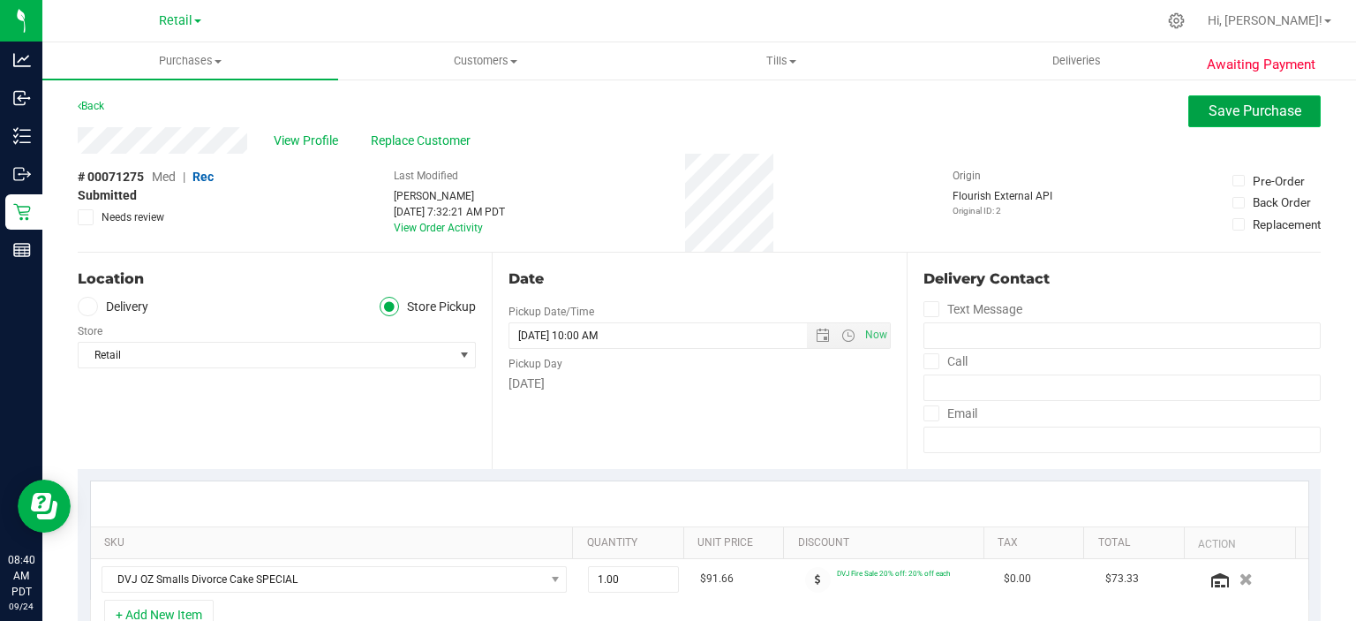
click at [1254, 118] on span "Save Purchase" at bounding box center [1255, 110] width 93 height 17
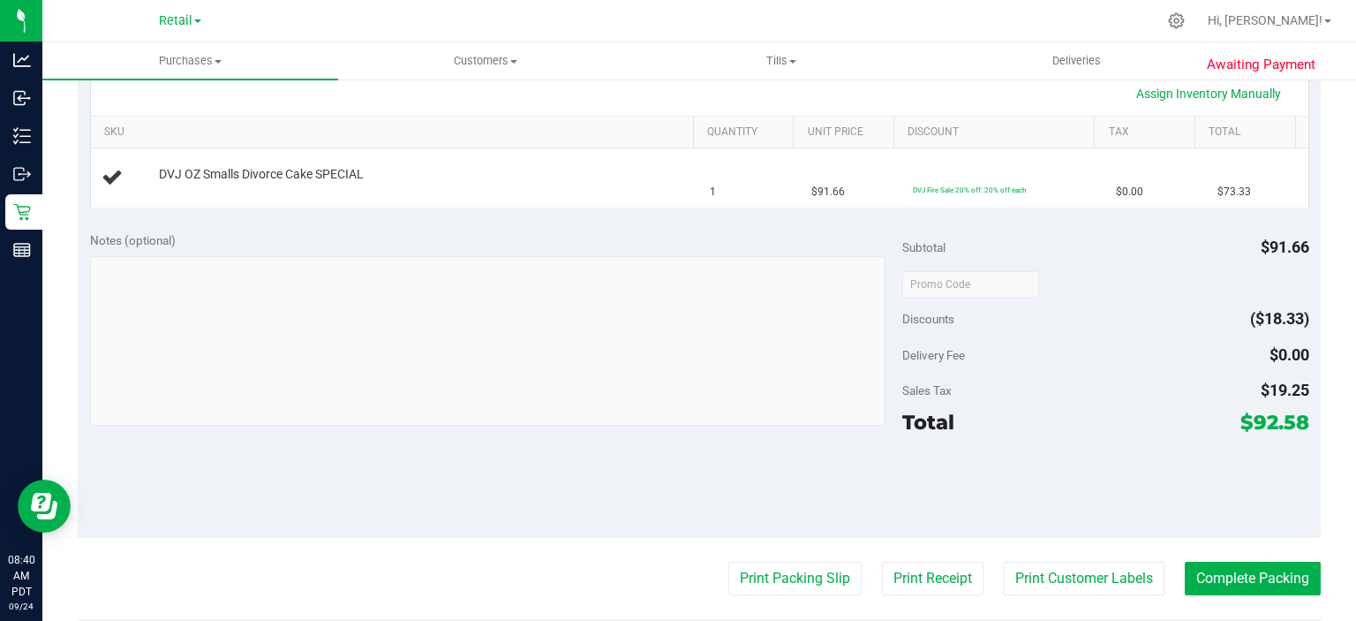
scroll to position [416, 0]
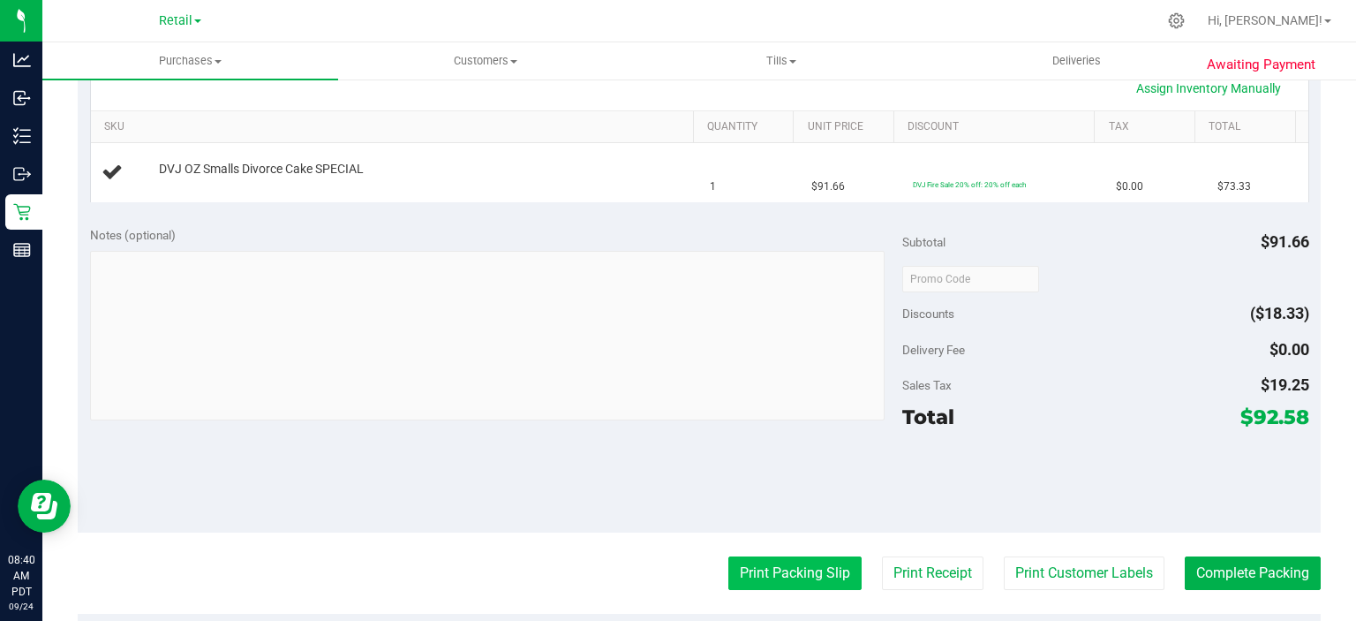
click at [756, 570] on button "Print Packing Slip" at bounding box center [795, 573] width 133 height 34
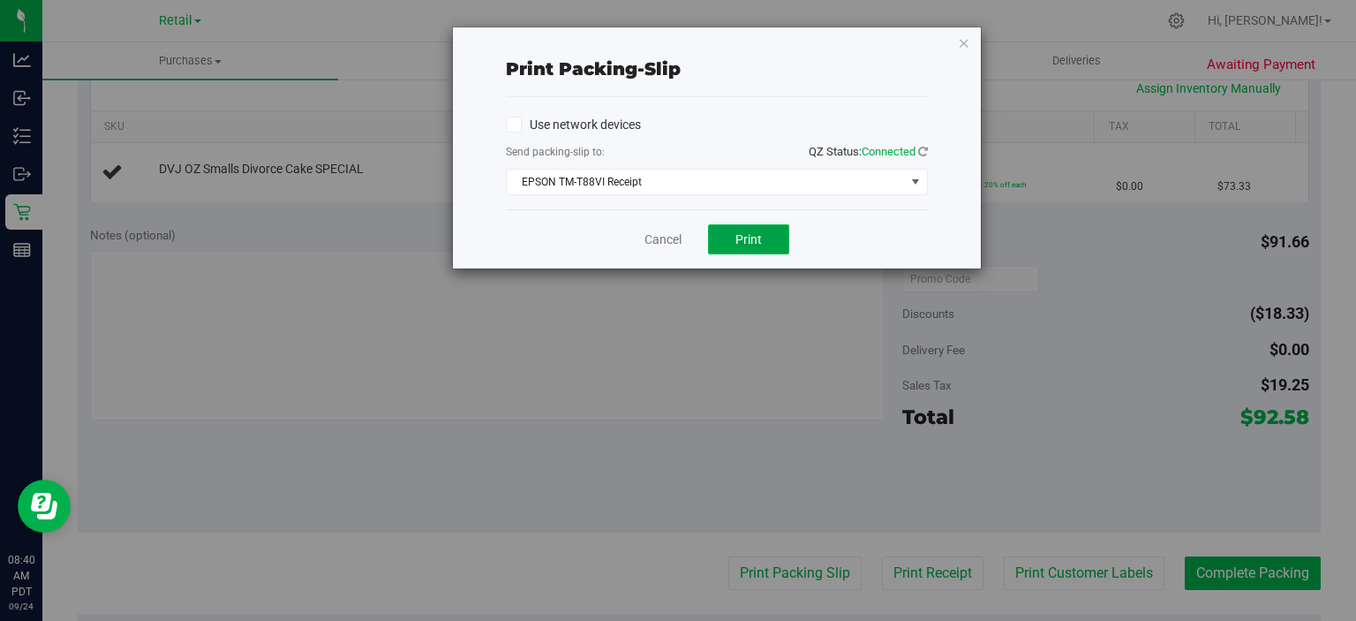
click at [738, 247] on button "Print" at bounding box center [748, 239] width 81 height 30
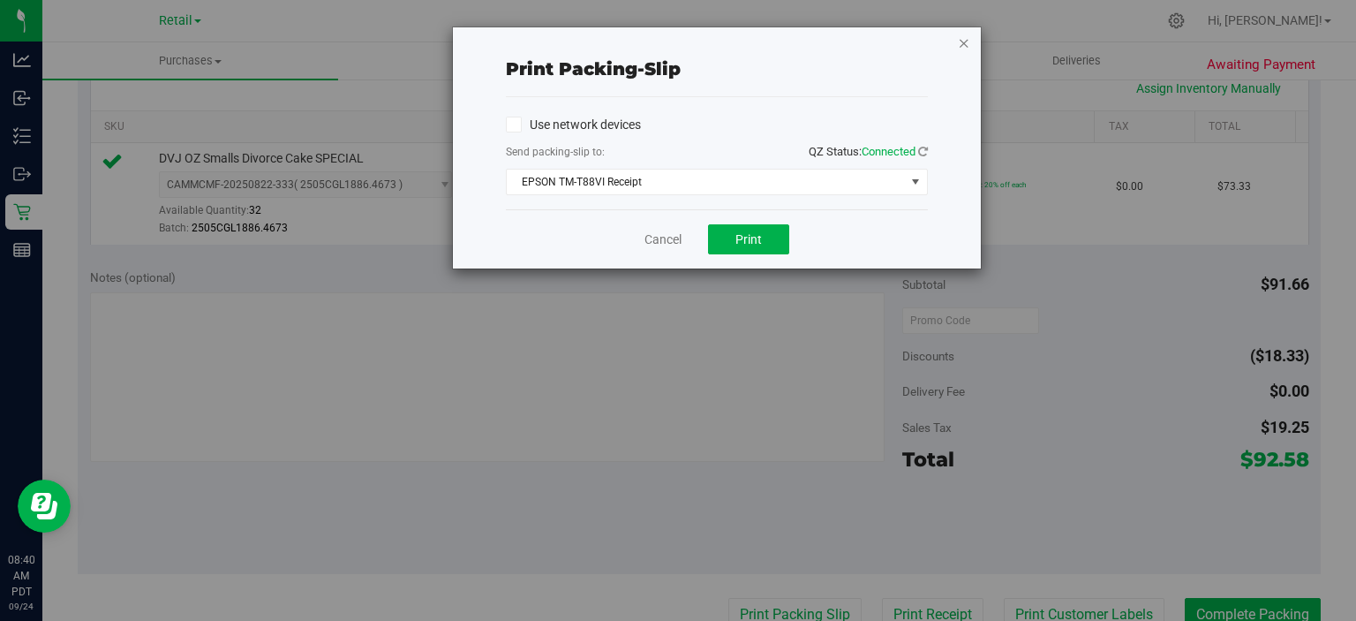
click at [966, 34] on icon "button" at bounding box center [964, 42] width 12 height 21
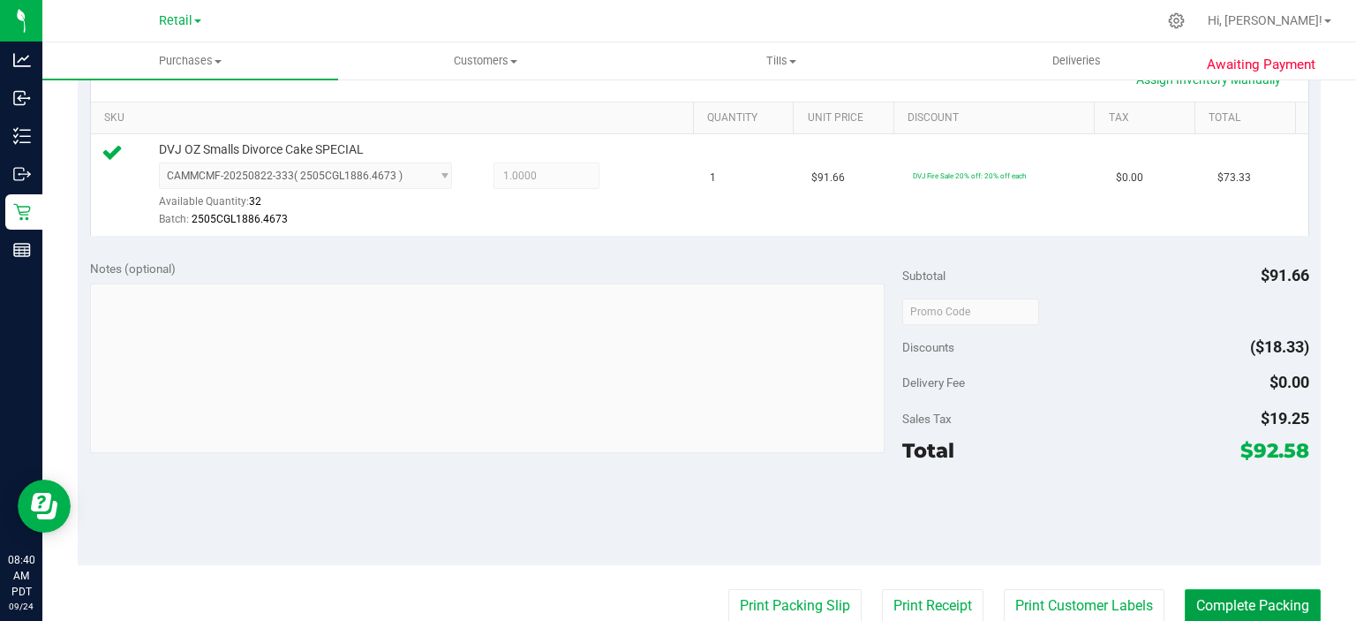
click at [1213, 598] on button "Complete Packing" at bounding box center [1253, 606] width 136 height 34
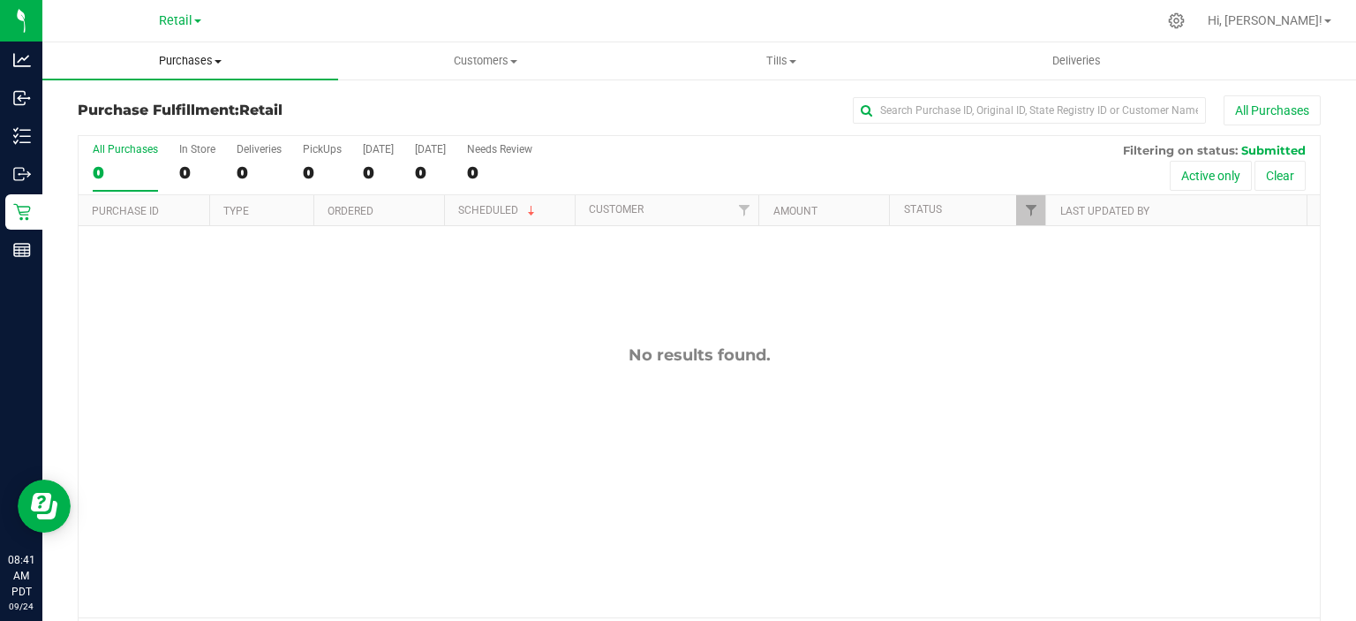
click at [215, 60] on span at bounding box center [218, 62] width 7 height 4
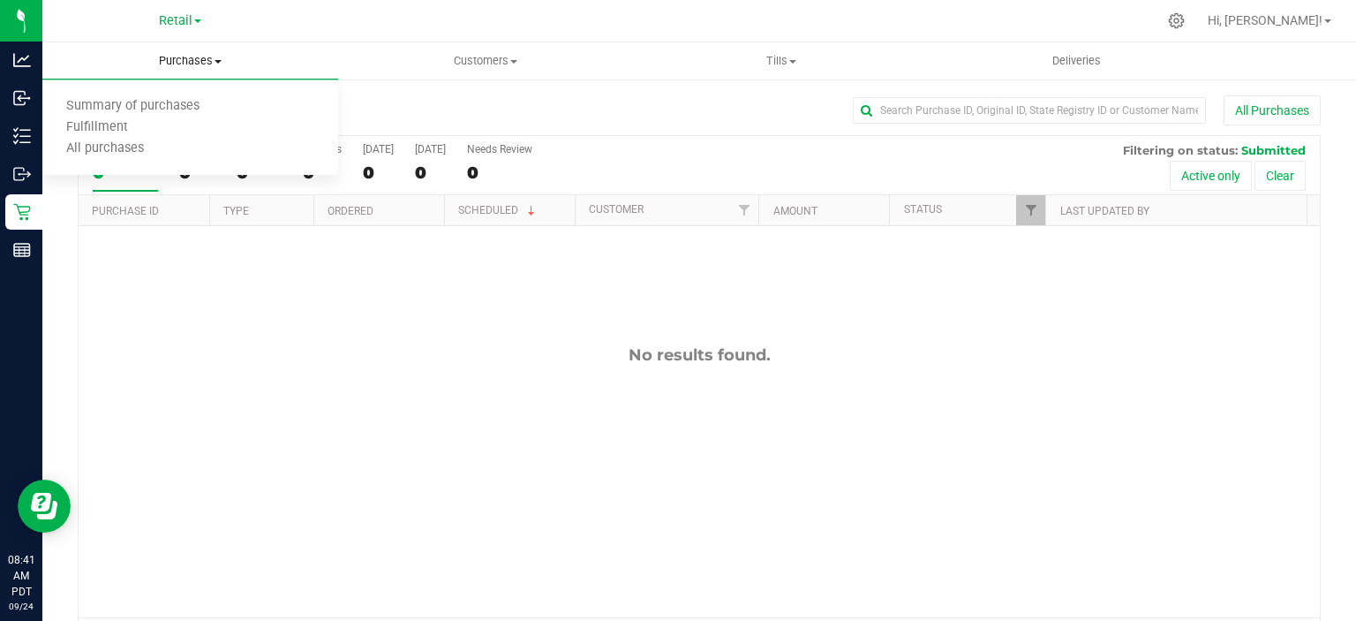
click at [170, 108] on span "Summary of purchases" at bounding box center [132, 106] width 181 height 15
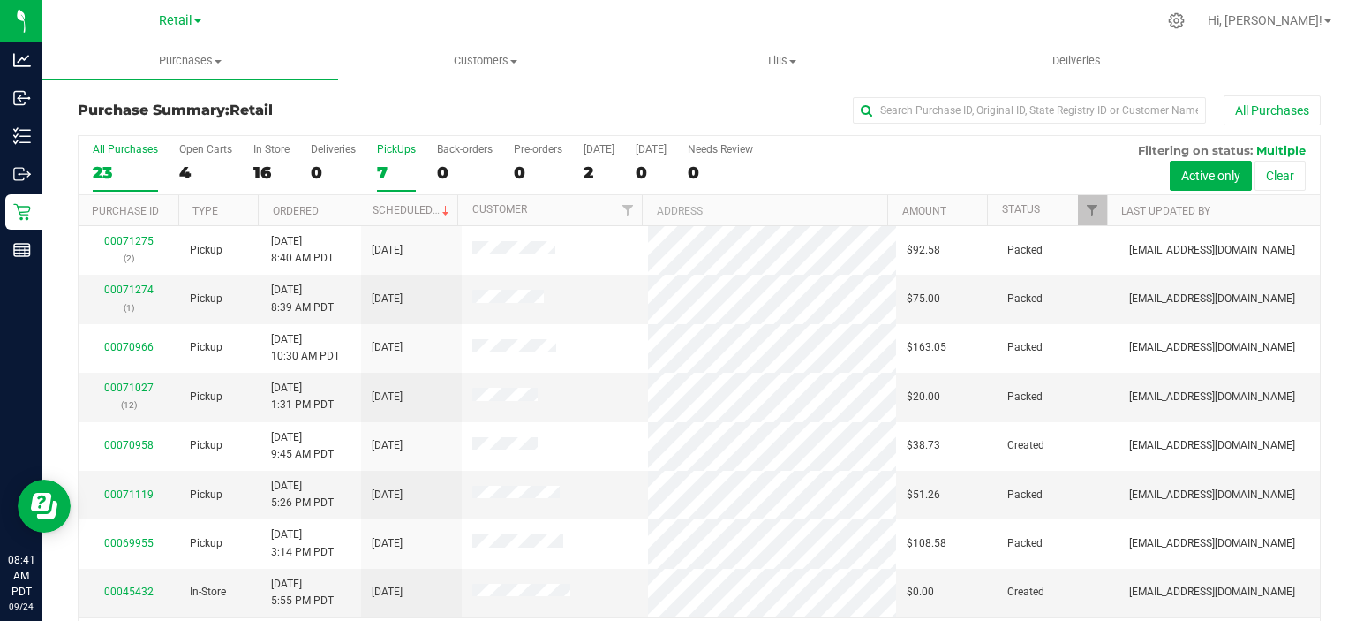
click at [382, 161] on label "PickUps 7" at bounding box center [396, 167] width 39 height 49
click at [0, 0] on input "PickUps 7" at bounding box center [0, 0] width 0 height 0
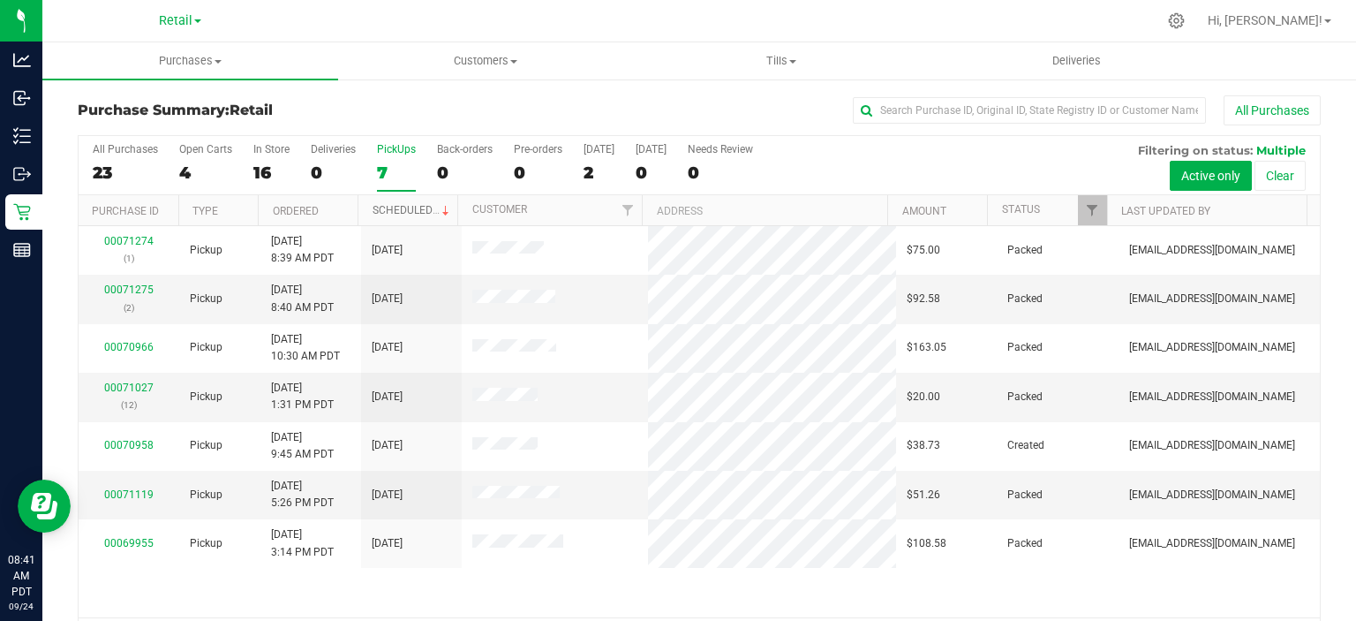
click at [417, 213] on link "Scheduled" at bounding box center [413, 210] width 80 height 12
